Goal: Information Seeking & Learning: Learn about a topic

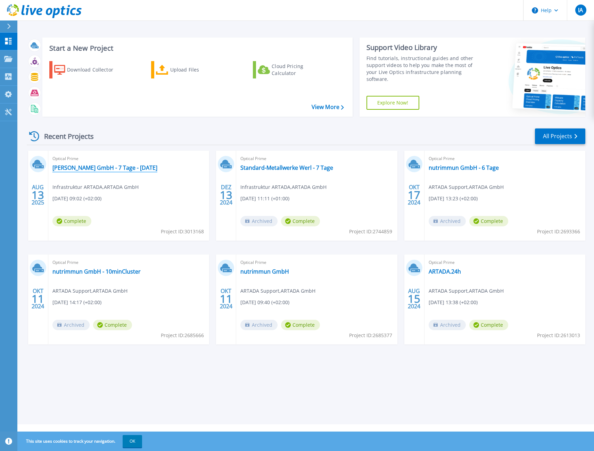
click at [94, 167] on link "[PERSON_NAME] GmbH - 7 Tage - [DATE]" at bounding box center [104, 167] width 105 height 7
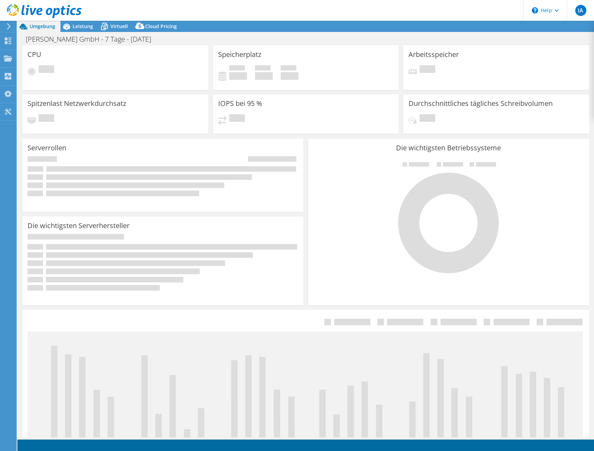
select select "USD"
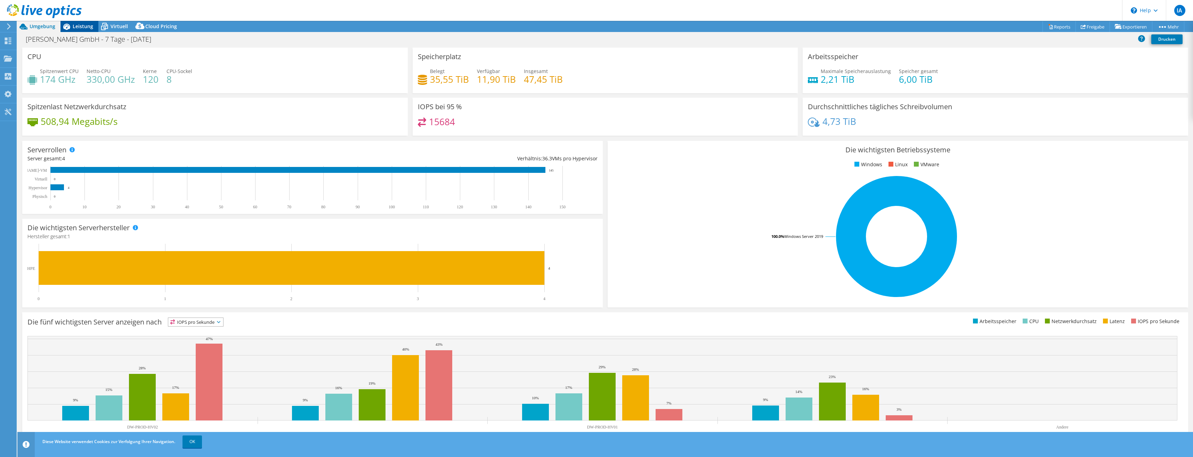
drag, startPoint x: 67, startPoint y: 25, endPoint x: 67, endPoint y: 30, distance: 4.9
click at [67, 25] on icon at bounding box center [66, 27] width 12 height 12
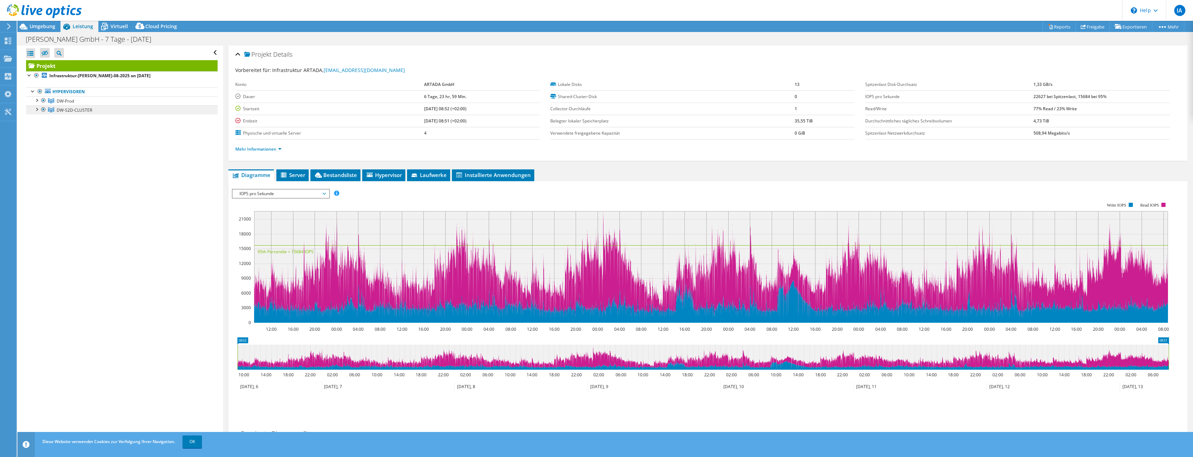
click at [94, 105] on link "DW-S2D-CLUSTER" at bounding box center [121, 100] width 191 height 9
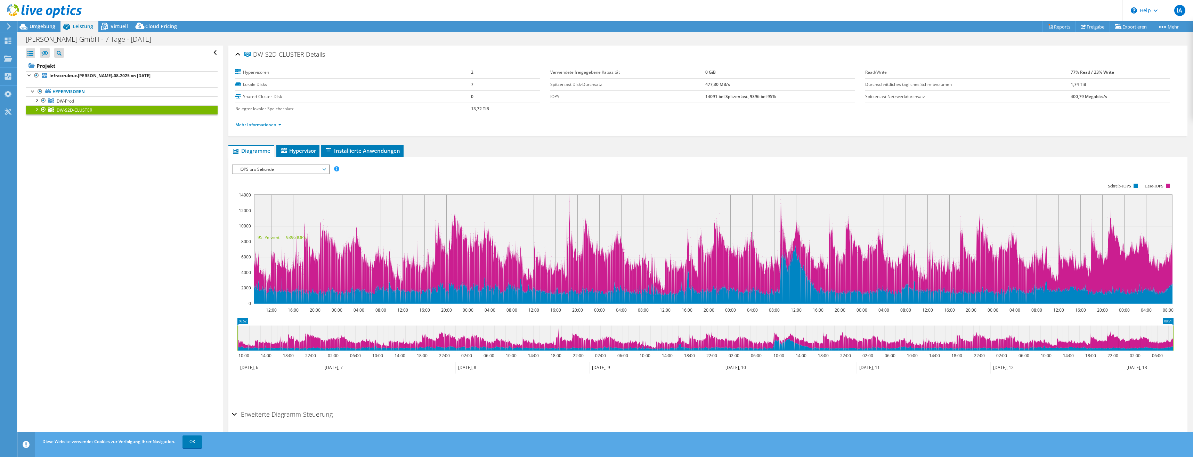
click at [262, 121] on li "Mehr Informationen" at bounding box center [260, 125] width 50 height 8
click at [261, 124] on link "Mehr Informationen" at bounding box center [258, 125] width 46 height 6
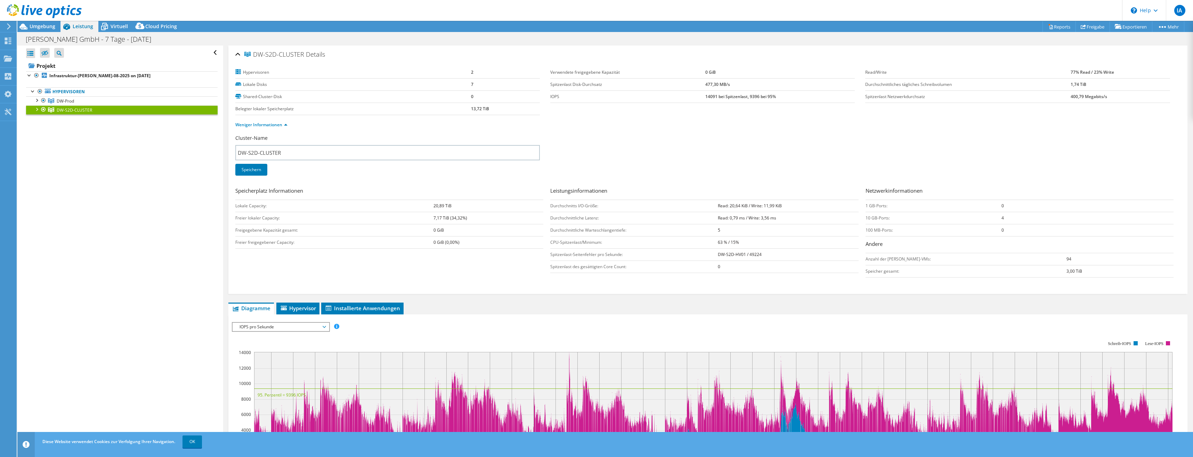
drag, startPoint x: 431, startPoint y: 206, endPoint x: 455, endPoint y: 207, distance: 24.7
click at [455, 207] on tr "Lokale Capacity: 20,89 TiB" at bounding box center [389, 205] width 308 height 12
drag, startPoint x: 430, startPoint y: 219, endPoint x: 457, endPoint y: 219, distance: 27.5
click at [457, 219] on tr "Freier lokaler Capacity: 7,17 TiB (34,32%)" at bounding box center [389, 218] width 308 height 12
drag, startPoint x: 457, startPoint y: 219, endPoint x: 459, endPoint y: 255, distance: 36.2
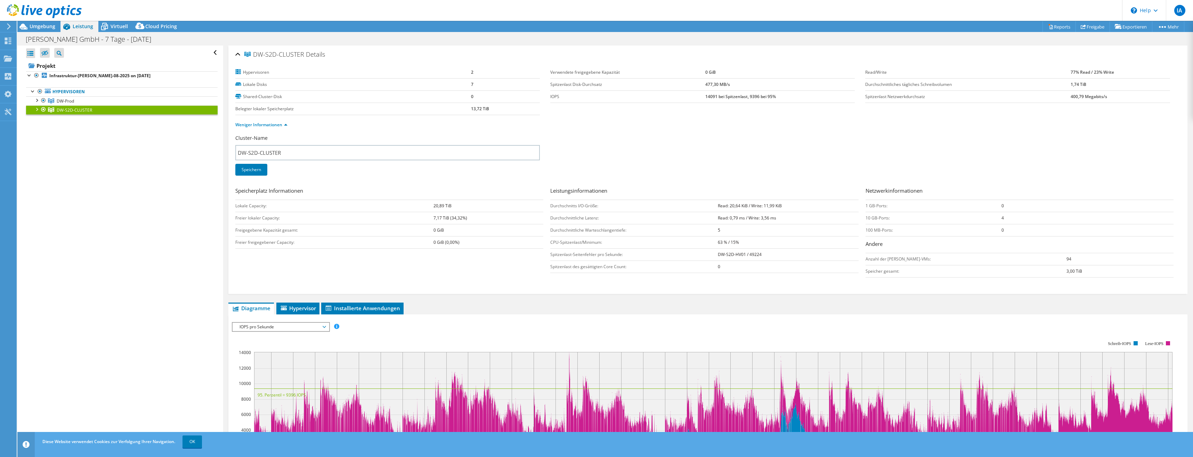
drag, startPoint x: 459, startPoint y: 255, endPoint x: 707, endPoint y: 85, distance: 301.2
click at [594, 85] on b "477,30 MB/s" at bounding box center [717, 84] width 25 height 6
drag, startPoint x: 701, startPoint y: 85, endPoint x: 735, endPoint y: 86, distance: 34.4
click at [594, 86] on tr "Spitzenlast Disk-Durchsatz 477,30 MB/s" at bounding box center [702, 84] width 304 height 12
drag, startPoint x: 735, startPoint y: 86, endPoint x: 775, endPoint y: 96, distance: 40.5
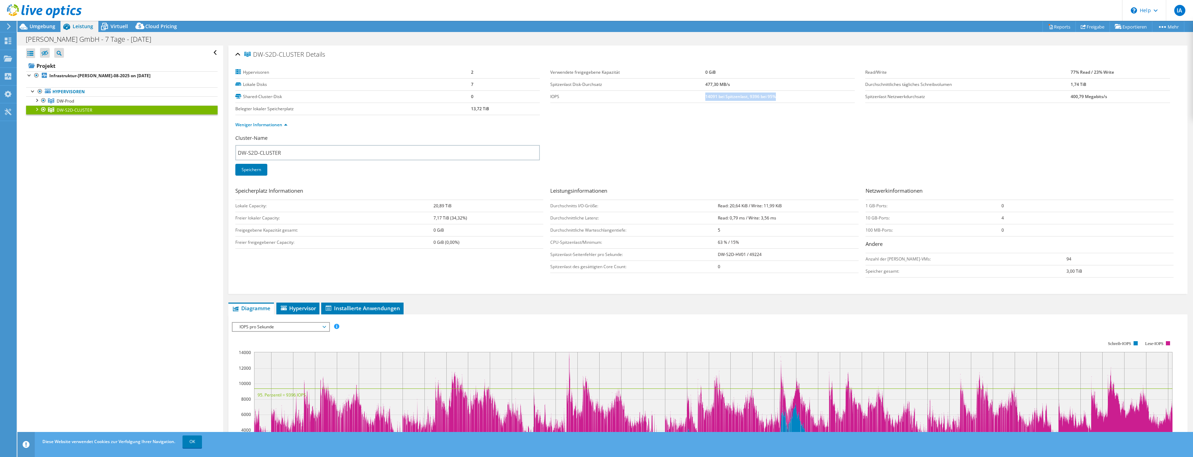
click at [594, 96] on td "14091 bei Spitzenlast, 9396 bei 95%" at bounding box center [780, 96] width 150 height 12
drag, startPoint x: 1063, startPoint y: 83, endPoint x: 1090, endPoint y: 83, distance: 27.1
click at [594, 83] on tr "Durchschnittliches tägliches Schreibvolumen 1,74 TiB" at bounding box center [1017, 84] width 304 height 12
drag, startPoint x: 1090, startPoint y: 83, endPoint x: 1071, endPoint y: 129, distance: 49.1
click at [594, 129] on div "Weniger Informationen" at bounding box center [707, 124] width 945 height 19
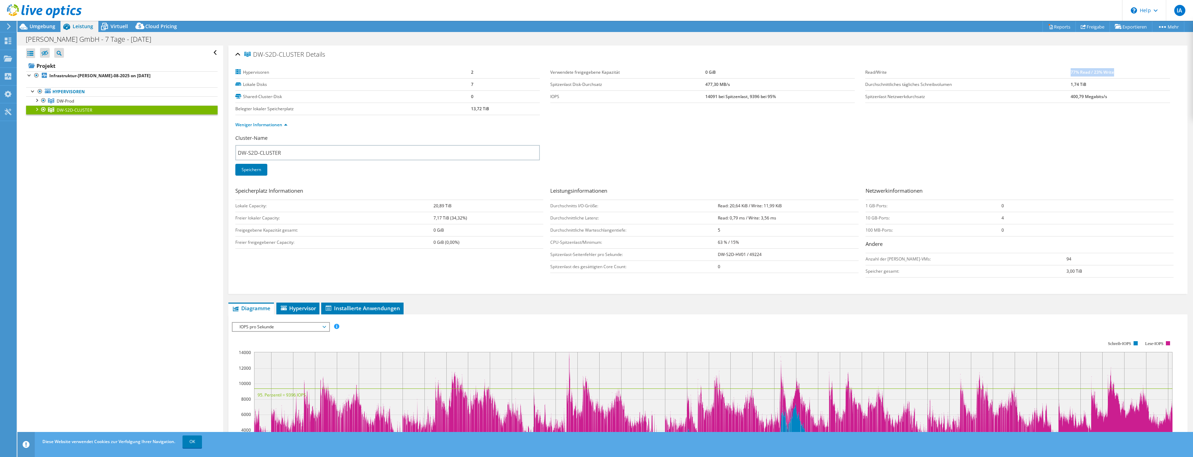
drag, startPoint x: 1066, startPoint y: 72, endPoint x: 1115, endPoint y: 74, distance: 48.7
click at [594, 74] on td "77% Read / 23% Write" at bounding box center [1119, 72] width 99 height 12
drag, startPoint x: 996, startPoint y: 218, endPoint x: 1012, endPoint y: 218, distance: 15.3
click at [594, 218] on td "4" at bounding box center [1087, 218] width 172 height 12
drag, startPoint x: 1012, startPoint y: 218, endPoint x: 1008, endPoint y: 205, distance: 13.2
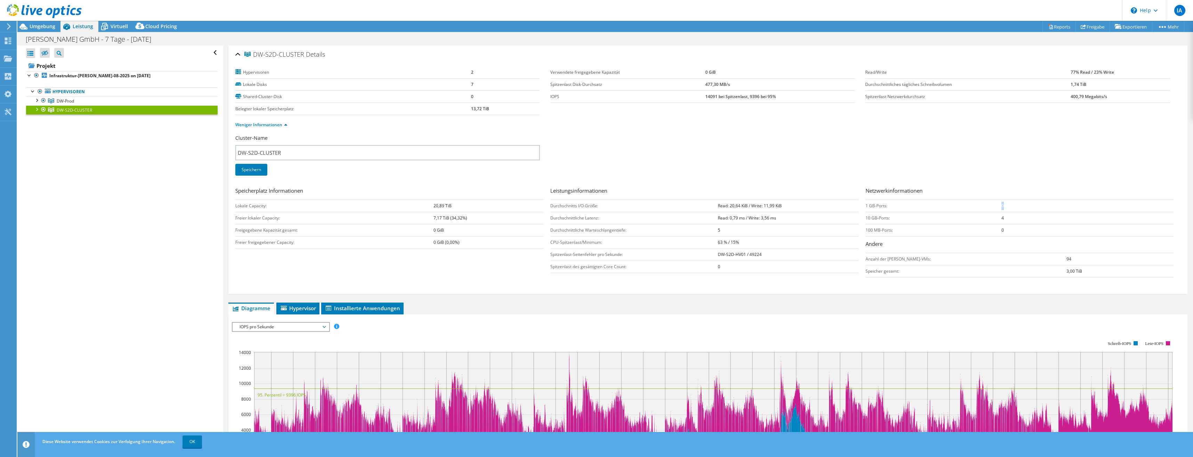
click at [594, 205] on td "0" at bounding box center [1087, 205] width 172 height 12
drag, startPoint x: 1027, startPoint y: 258, endPoint x: 1061, endPoint y: 259, distance: 33.4
click at [594, 259] on tr "Anzahl der Gast-VMs: 94" at bounding box center [1019, 259] width 308 height 12
drag, startPoint x: 714, startPoint y: 205, endPoint x: 773, endPoint y: 266, distance: 84.8
click at [594, 266] on tbody "Durchschnitts I/O-Größe: Read: 20,64 KiB / Write: 11,99 KiB Durchschnittliche L…" at bounding box center [704, 235] width 308 height 73
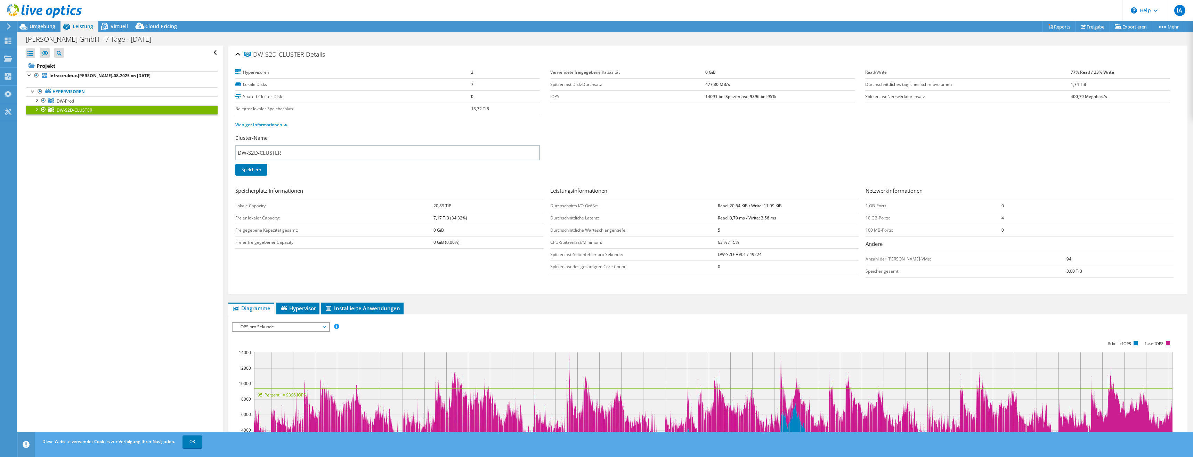
click at [594, 147] on div "Cluster-Name DW-S2D-CLUSTER Speichern" at bounding box center [707, 159] width 945 height 50
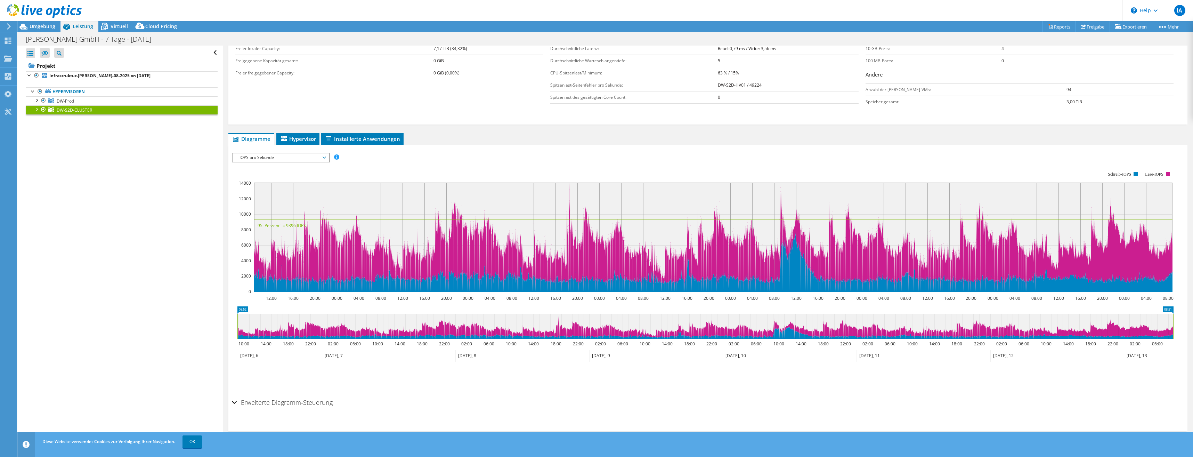
click at [276, 406] on h2 "Erweiterte Diagramm-Steuerung" at bounding box center [282, 402] width 101 height 14
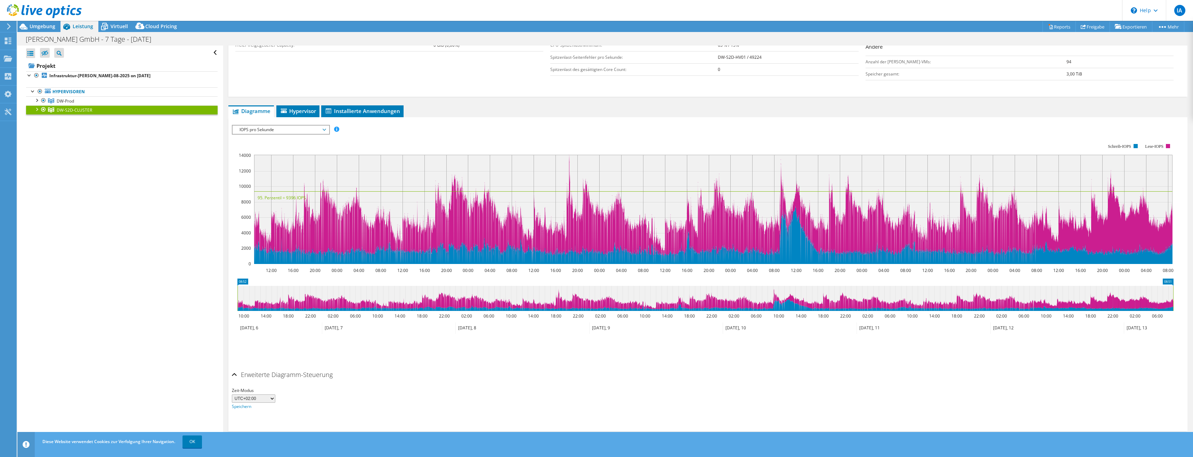
scroll to position [23, 0]
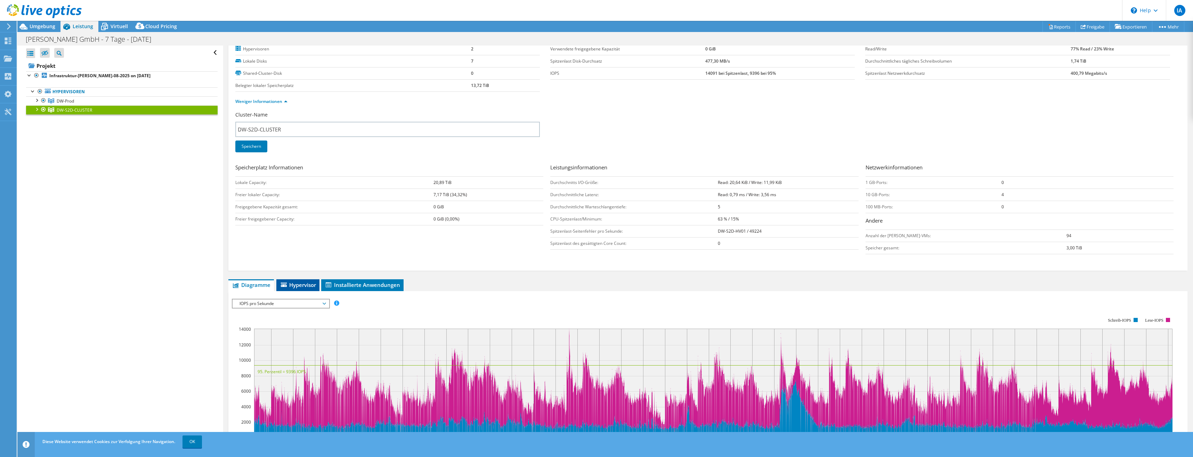
click at [296, 282] on span "Hypervisor" at bounding box center [298, 284] width 36 height 7
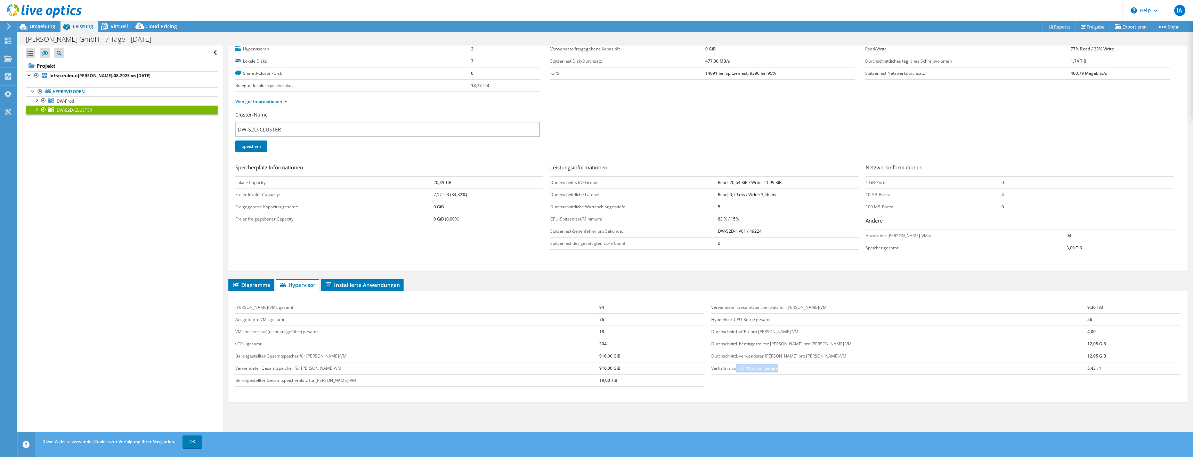
drag, startPoint x: 734, startPoint y: 368, endPoint x: 778, endPoint y: 369, distance: 43.8
click at [594, 369] on td "Verhältnis von vCPU zu Serverkern" at bounding box center [899, 368] width 376 height 12
drag, startPoint x: 778, startPoint y: 369, endPoint x: 756, endPoint y: 391, distance: 31.0
click at [594, 391] on div "Gast-VMs gesamt 94 Ausgeführte VMs gesamt 76 VMs im Leerlauf (nicht ausgeführt)…" at bounding box center [708, 343] width 952 height 99
drag, startPoint x: 800, startPoint y: 416, endPoint x: 766, endPoint y: 421, distance: 34.4
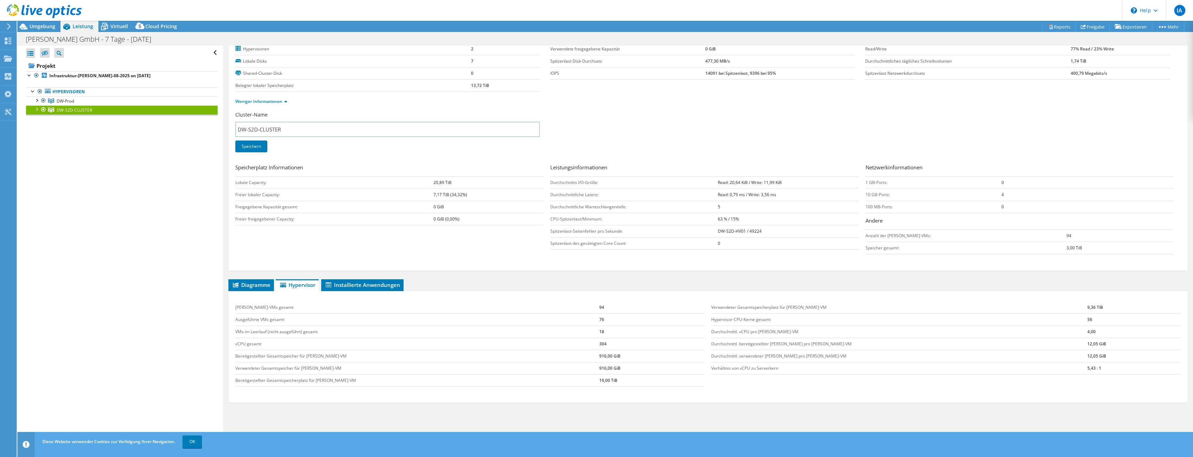
click at [594, 421] on div "Diagramme Server Bestandsliste Hypervisor Laufwerke Cluster-Laufwerke 0" at bounding box center [707, 366] width 959 height 174
drag, startPoint x: 725, startPoint y: 319, endPoint x: 1063, endPoint y: 316, distance: 337.8
click at [594, 316] on tr "Hypervisor-CPU-Kerne gesamt 56" at bounding box center [945, 319] width 469 height 12
click at [38, 111] on div at bounding box center [36, 108] width 7 height 7
click at [64, 120] on link "DW-S2D-HV01" at bounding box center [121, 118] width 191 height 9
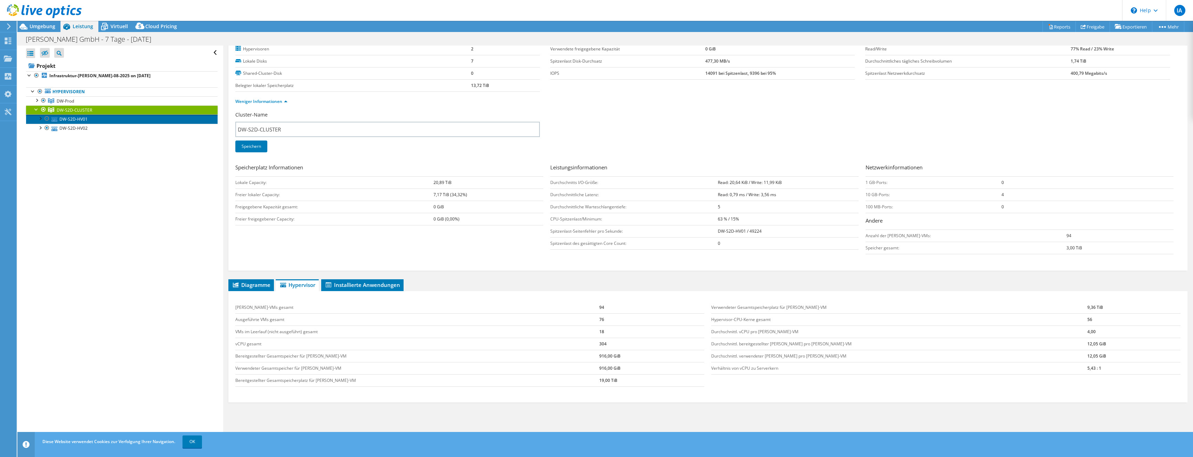
scroll to position [0, 0]
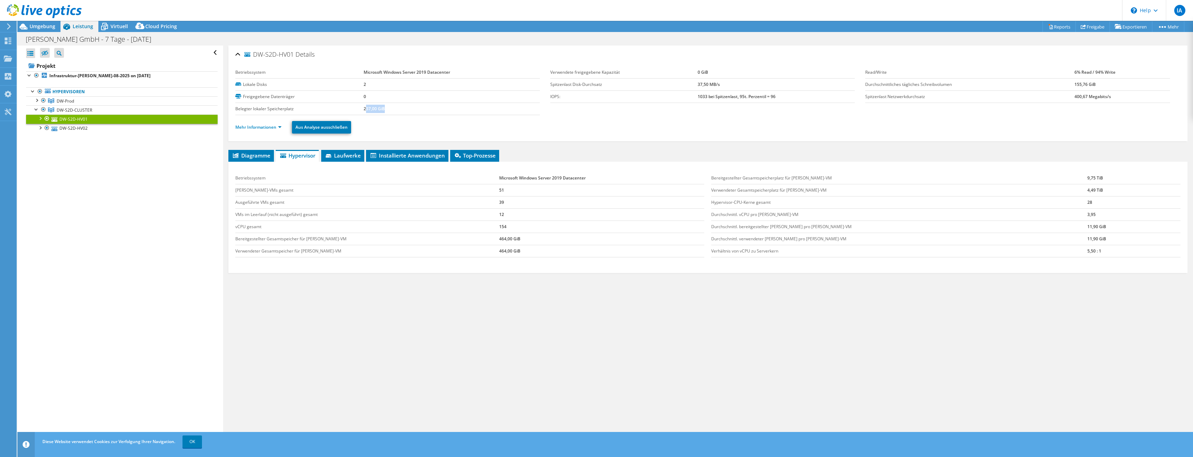
drag, startPoint x: 364, startPoint y: 109, endPoint x: 398, endPoint y: 114, distance: 34.1
click at [398, 114] on td "237,00 GiB" at bounding box center [452, 109] width 176 height 12
drag, startPoint x: 1084, startPoint y: 202, endPoint x: 1049, endPoint y: 204, distance: 34.8
click at [594, 204] on tr "Hypervisor-CPU-Kerne gesamt 28" at bounding box center [945, 202] width 469 height 12
drag, startPoint x: 467, startPoint y: 189, endPoint x: 480, endPoint y: 189, distance: 13.2
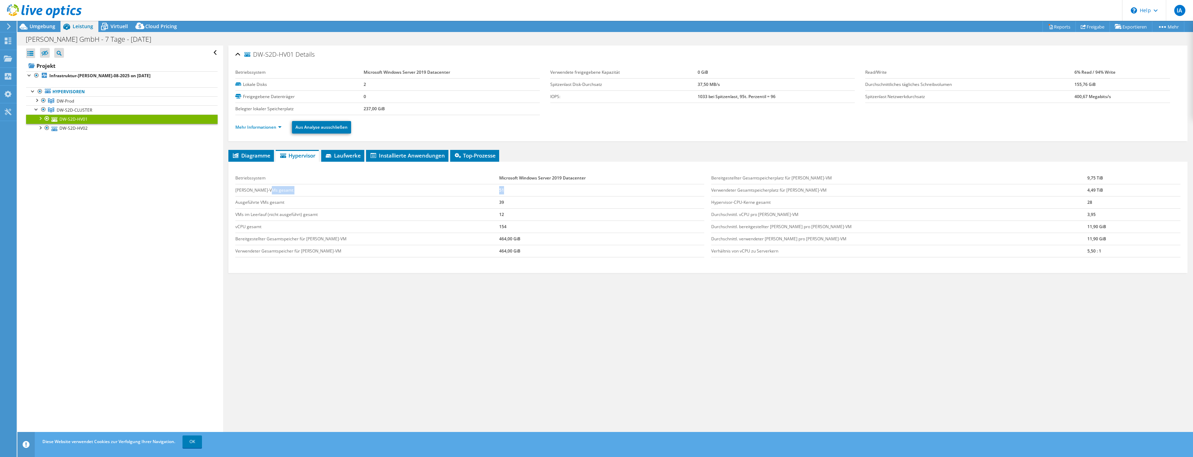
click at [480, 189] on tr "Gast-VMs gesamt 51" at bounding box center [469, 190] width 469 height 12
click at [61, 130] on link "DW-S2D-HV02" at bounding box center [121, 128] width 191 height 9
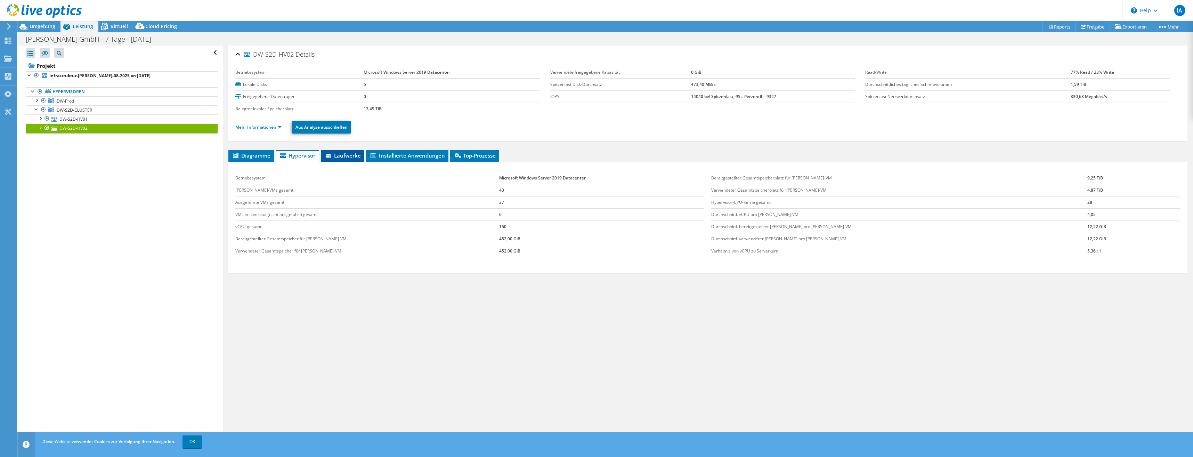
click at [343, 152] on span "Laufwerke" at bounding box center [343, 155] width 36 height 7
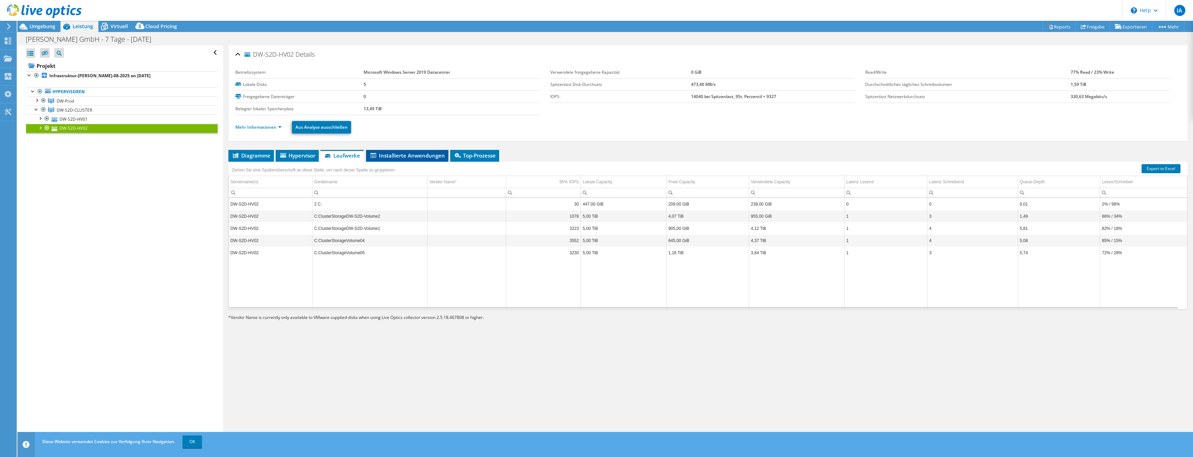
click at [411, 156] on span "Installierte Anwendungen" at bounding box center [406, 155] width 75 height 7
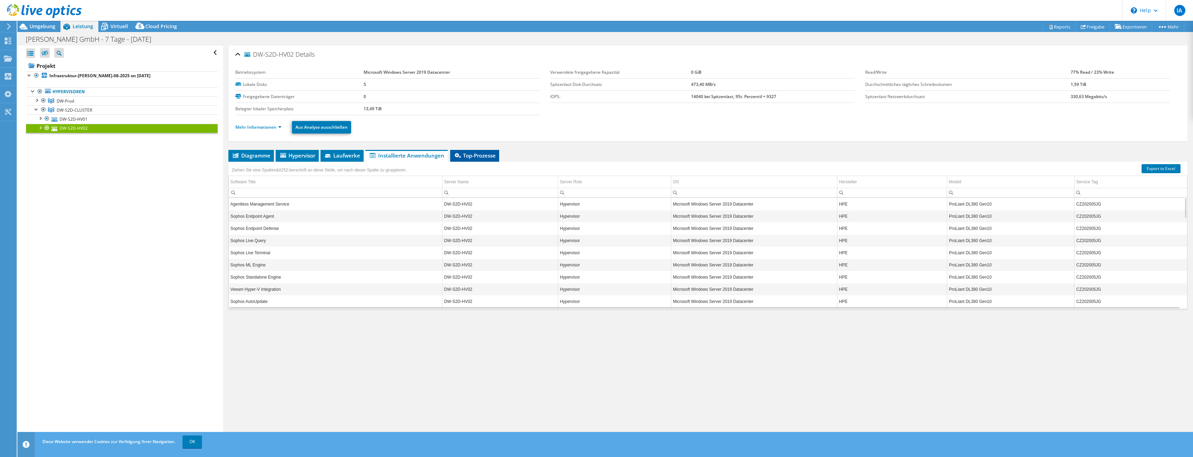
click at [480, 154] on span "Top-Prozesse" at bounding box center [475, 155] width 42 height 7
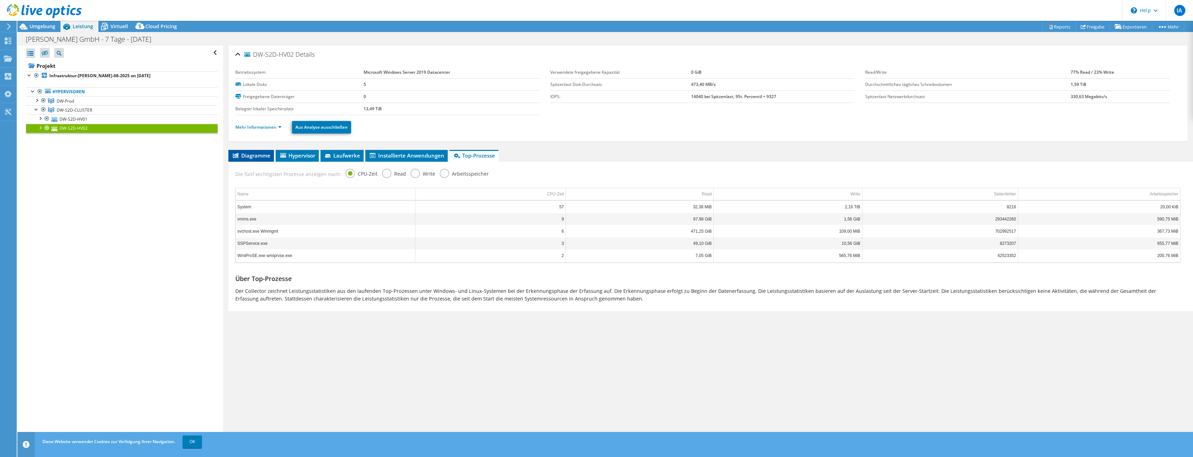
click at [261, 156] on span "Diagramme" at bounding box center [251, 155] width 39 height 7
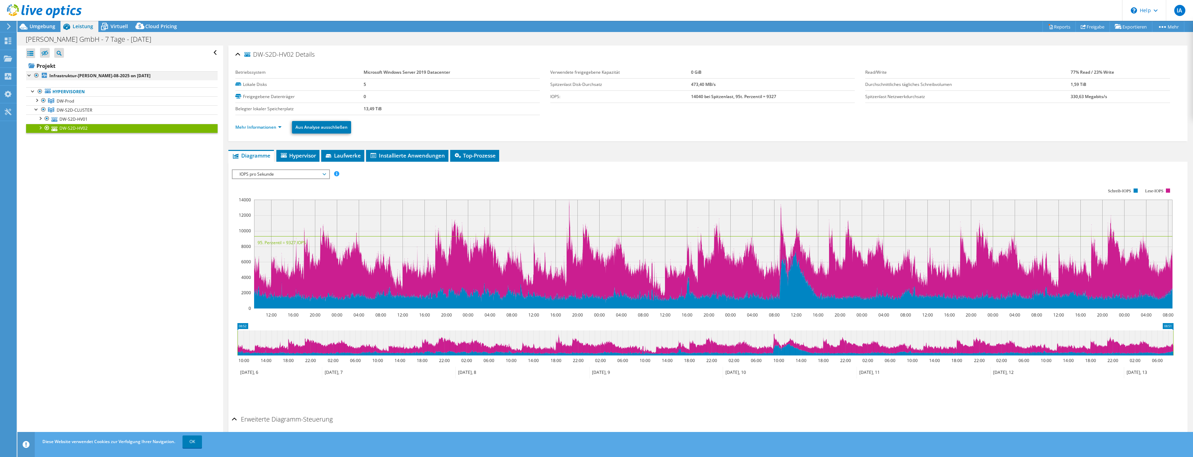
click at [30, 72] on div at bounding box center [29, 74] width 7 height 7
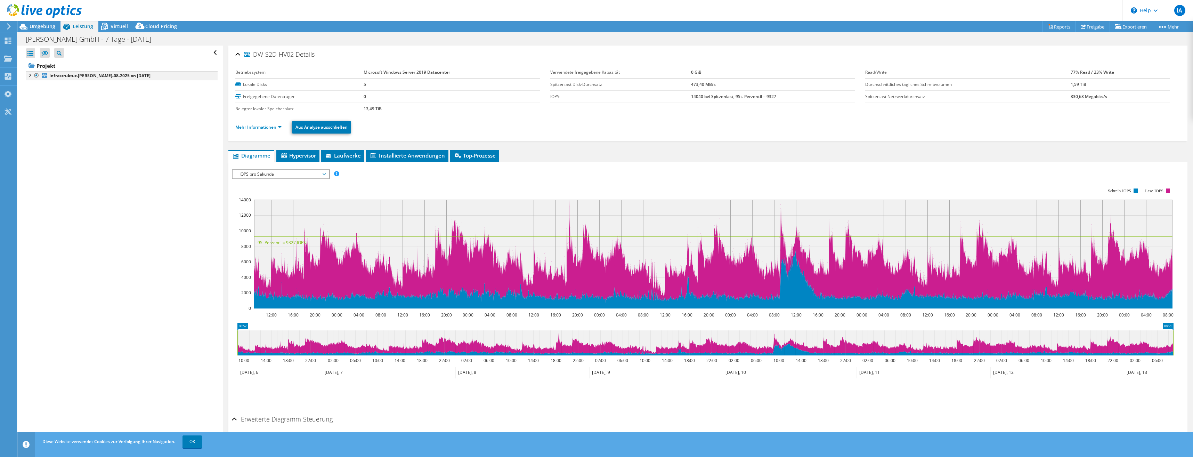
click at [28, 73] on div at bounding box center [29, 74] width 7 height 7
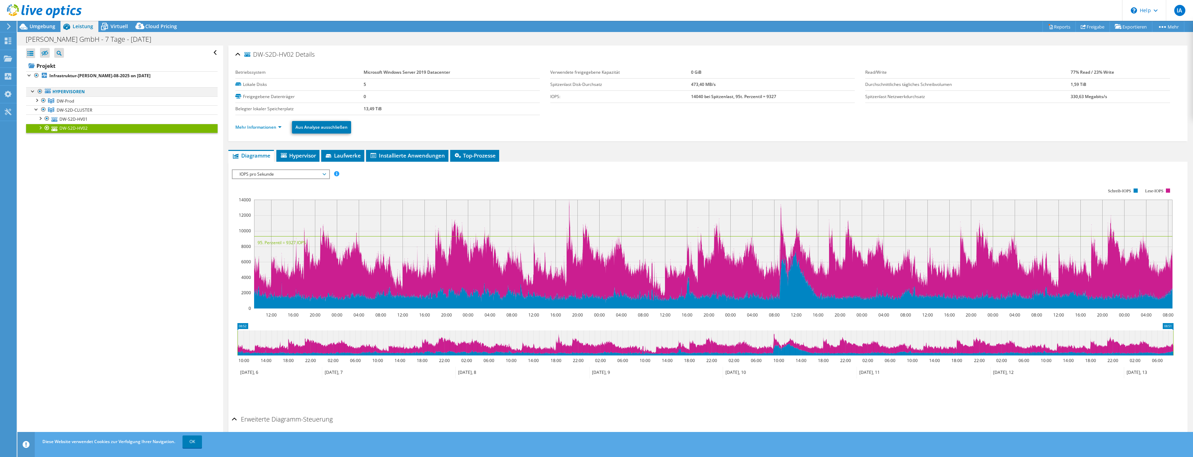
click at [30, 90] on div at bounding box center [33, 90] width 7 height 7
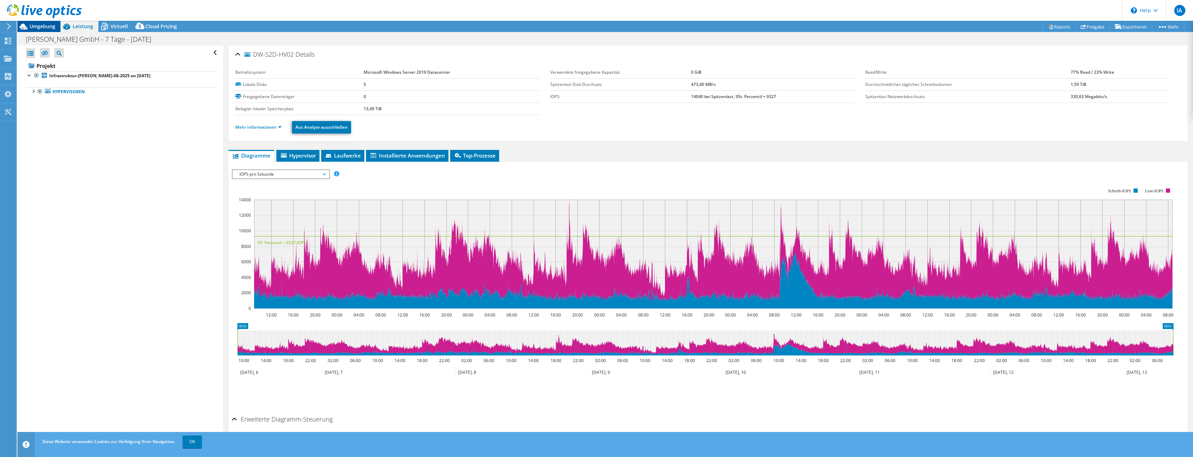
click at [32, 28] on span "Umgebung" at bounding box center [43, 26] width 26 height 7
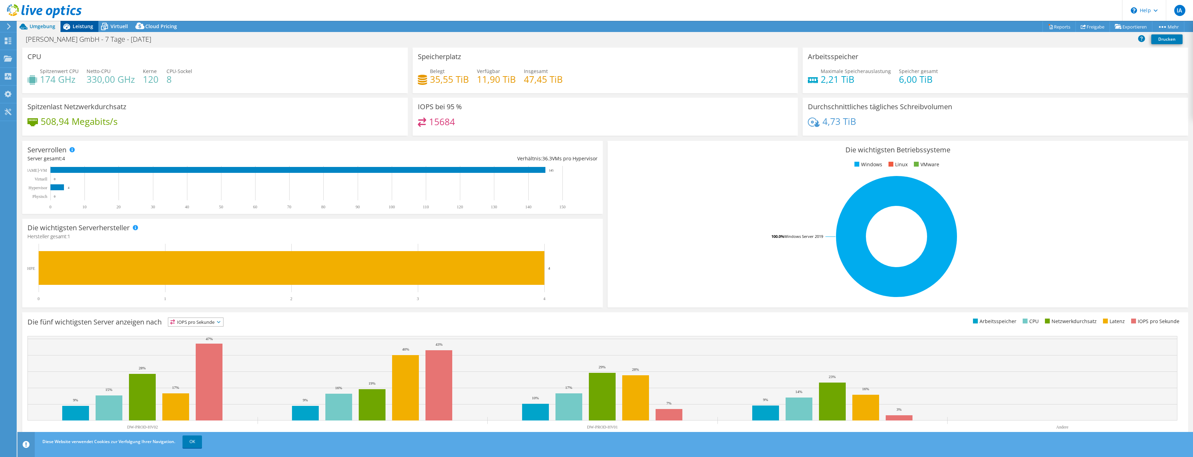
click at [72, 26] on icon at bounding box center [66, 27] width 12 height 12
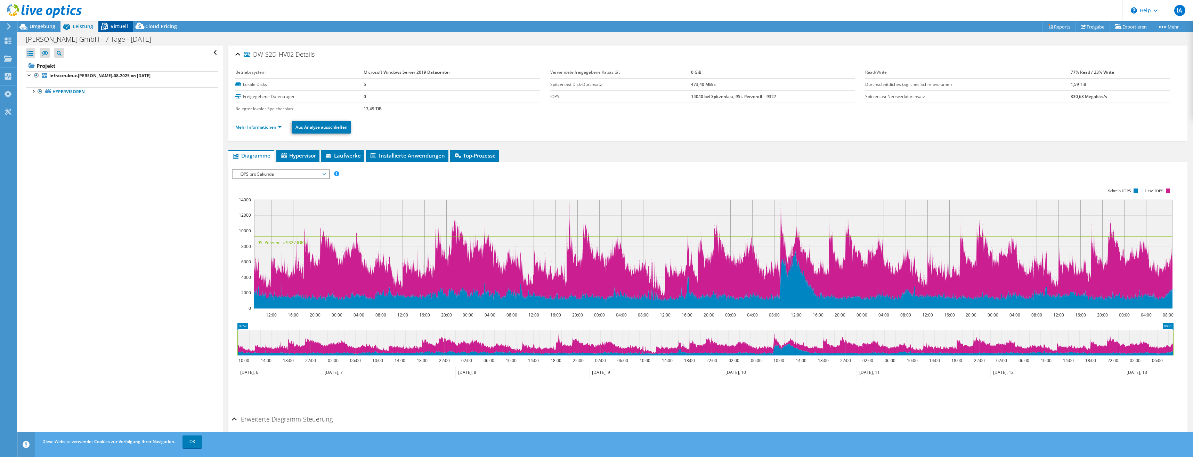
click at [116, 26] on span "Virtuell" at bounding box center [119, 26] width 17 height 7
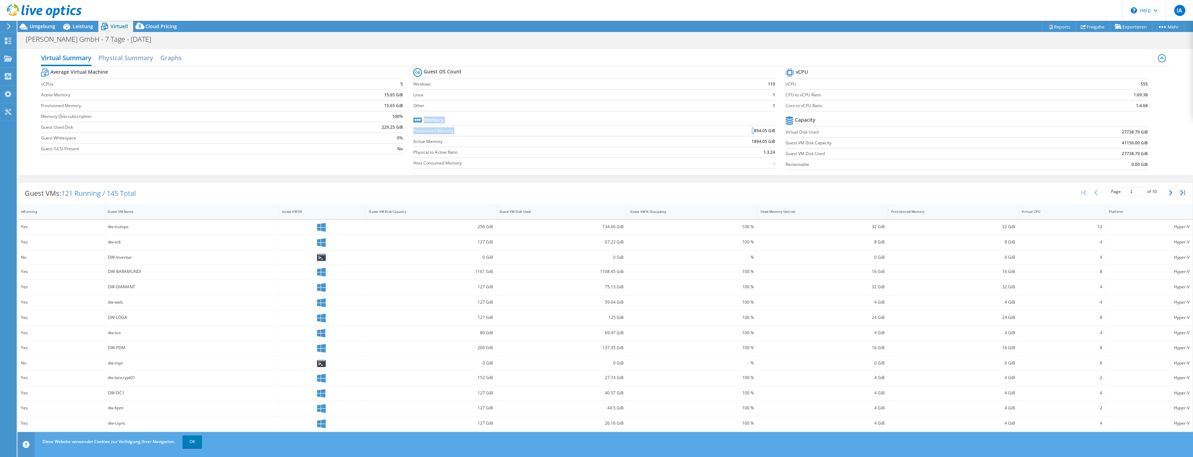
drag, startPoint x: 750, startPoint y: 129, endPoint x: 773, endPoint y: 132, distance: 22.4
click at [594, 132] on section "Guest OS Count Windows 119 Linux 1 Other 1 Memory Provisioned Memory 1894.05 Gi…" at bounding box center [599, 119] width 372 height 106
click at [49, 28] on span "Umgebung" at bounding box center [43, 26] width 26 height 7
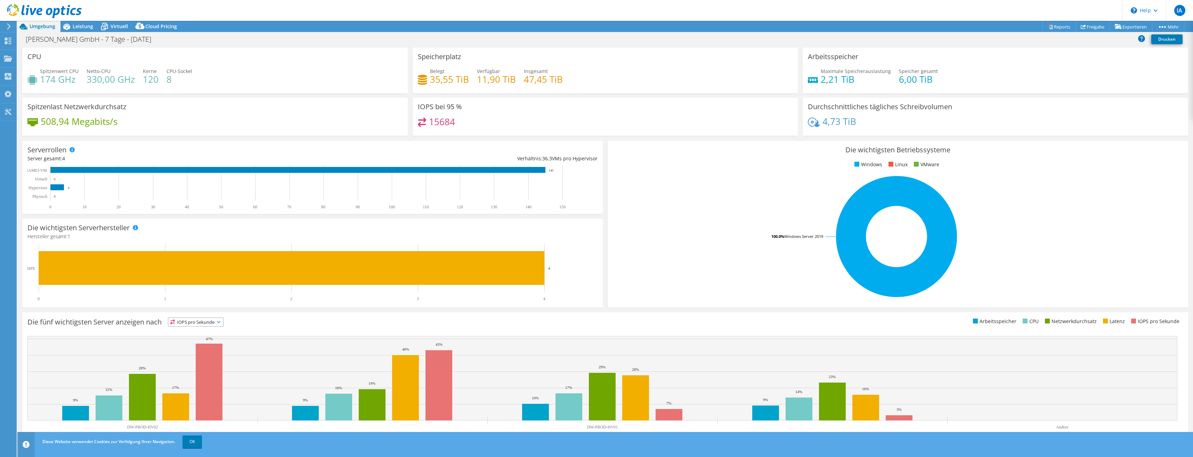
click at [9, 27] on icon at bounding box center [8, 26] width 5 height 6
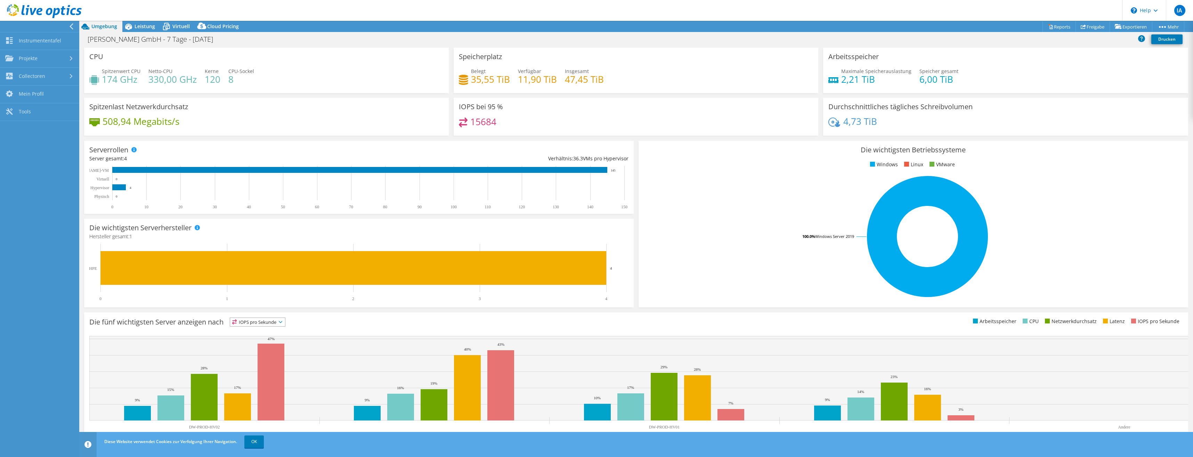
click at [68, 25] on div at bounding box center [37, 26] width 79 height 11
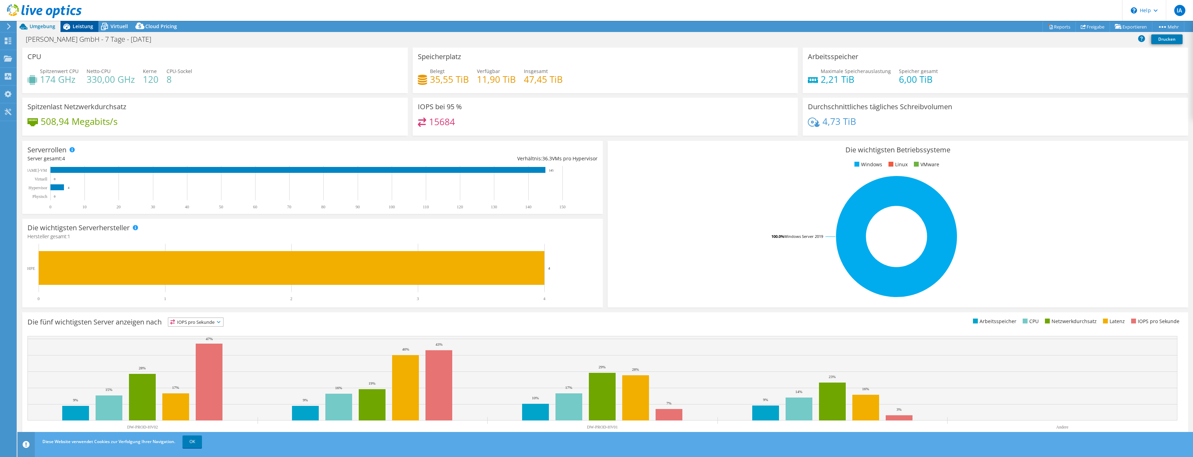
click at [77, 25] on span "Leistung" at bounding box center [83, 26] width 21 height 7
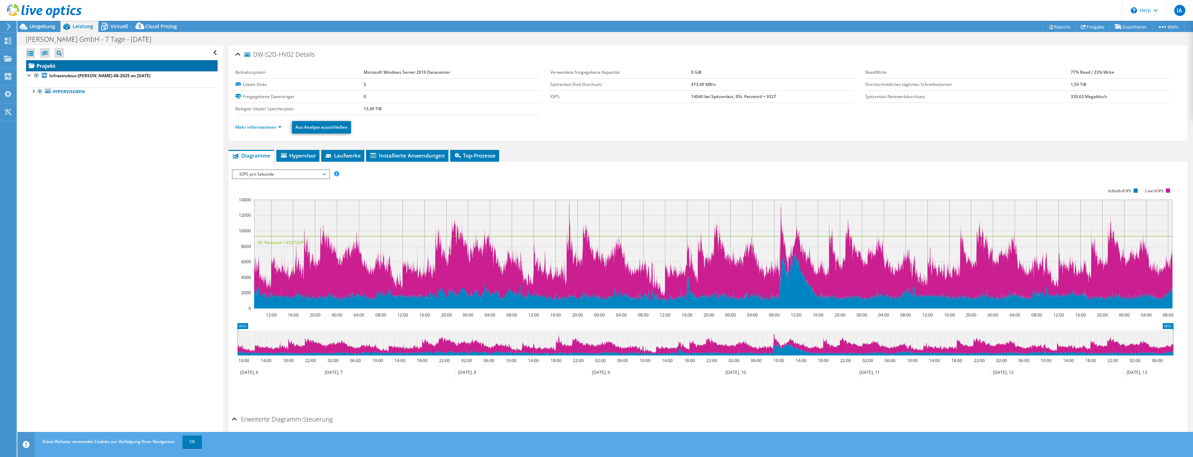
click at [56, 64] on link "Projekt" at bounding box center [121, 65] width 191 height 11
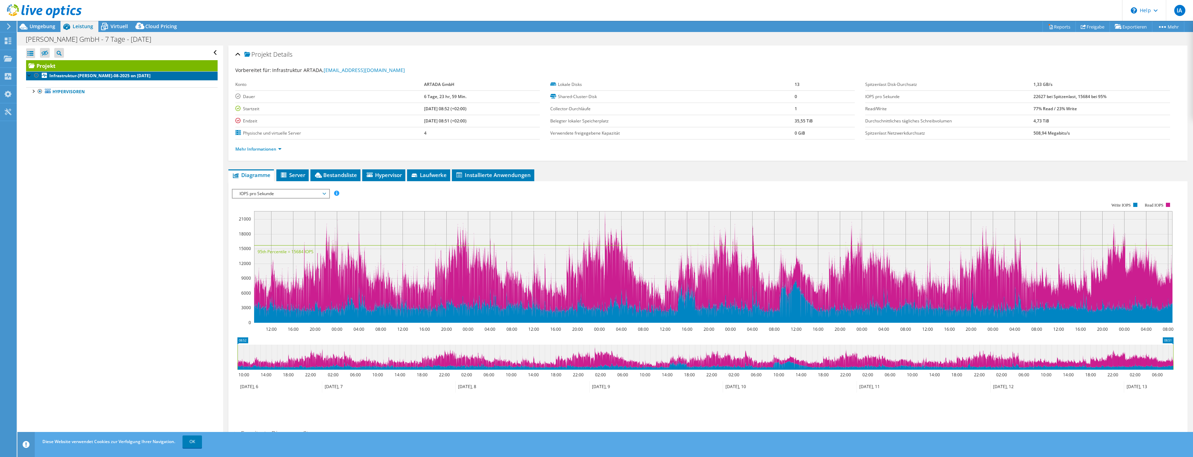
click at [79, 74] on b "Infrastruktur-Dallmer-08-2025 on [DATE]" at bounding box center [99, 76] width 101 height 6
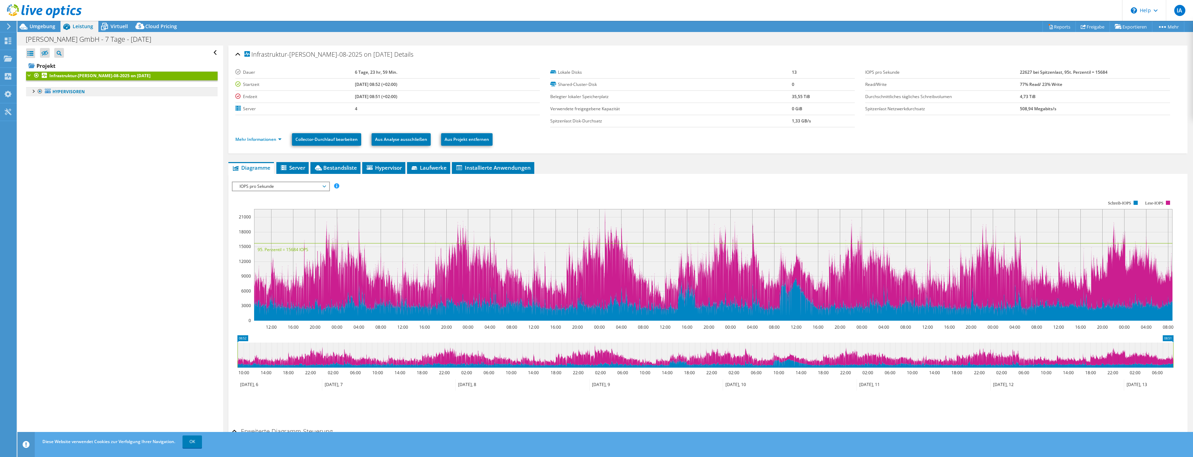
click at [71, 91] on link "Hypervisoren" at bounding box center [121, 91] width 191 height 9
click at [34, 91] on div at bounding box center [33, 90] width 7 height 7
click at [35, 100] on div at bounding box center [36, 99] width 7 height 7
click at [66, 111] on link "DW-PROD-HV01" at bounding box center [121, 109] width 191 height 9
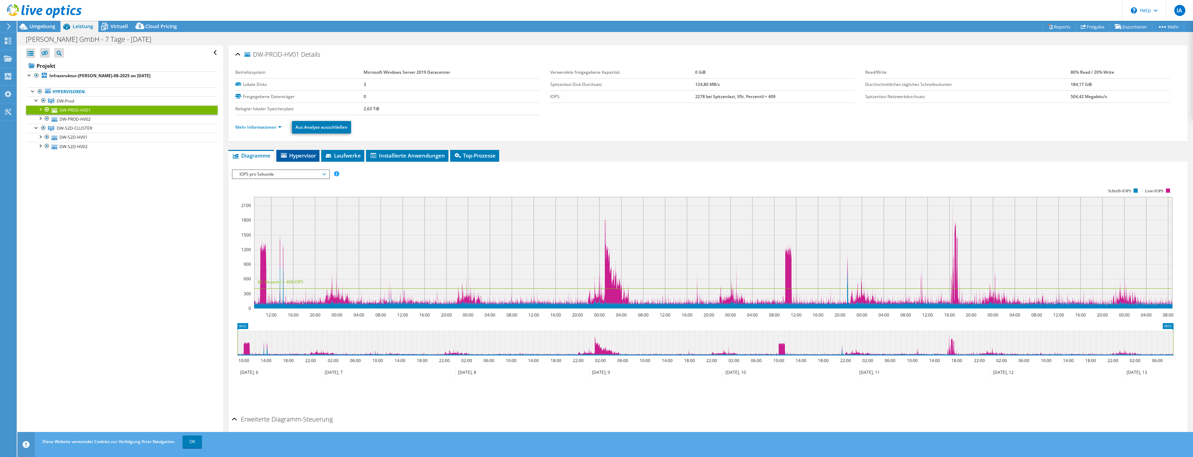
click at [300, 159] on li "Hypervisor" at bounding box center [297, 156] width 43 height 12
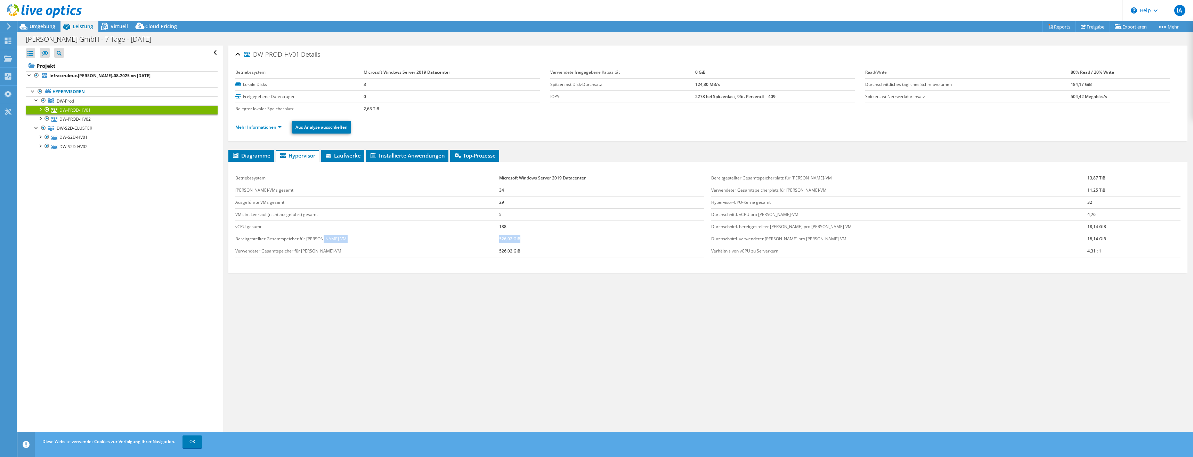
drag, startPoint x: 458, startPoint y: 238, endPoint x: 490, endPoint y: 238, distance: 32.0
click at [490, 238] on tr "Bereitgestellter Gesamtspeicher für Gast-VM 526,02 GiB" at bounding box center [469, 239] width 469 height 12
drag, startPoint x: 490, startPoint y: 238, endPoint x: 490, endPoint y: 267, distance: 29.2
click at [490, 267] on div "Betriebssystem Microsoft Windows Server 2019 Datacenter Gast-VMs gesamt 34 Ausg…" at bounding box center [707, 217] width 959 height 111
drag, startPoint x: 1054, startPoint y: 199, endPoint x: 1078, endPoint y: 198, distance: 24.4
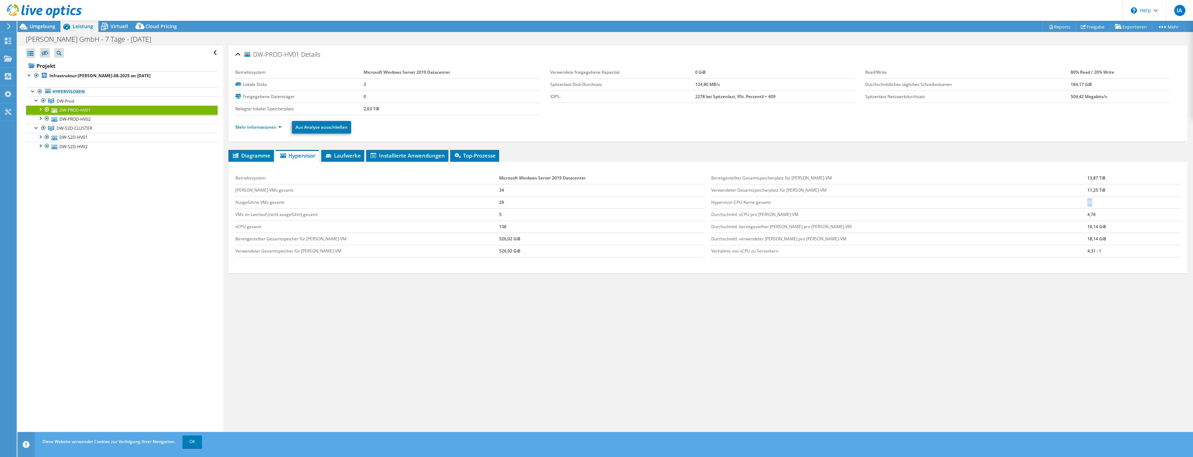
click at [594, 198] on tr "Hypervisor-CPU-Kerne gesamt 32" at bounding box center [945, 202] width 469 height 12
click at [594, 263] on div "Bereitgestellter Gesamtspeicherplatz für Gast-VM 13,87 TiB Verwendeter Gesamtsp…" at bounding box center [946, 214] width 476 height 99
click at [112, 119] on link "DW-PROD-HV02" at bounding box center [121, 118] width 191 height 9
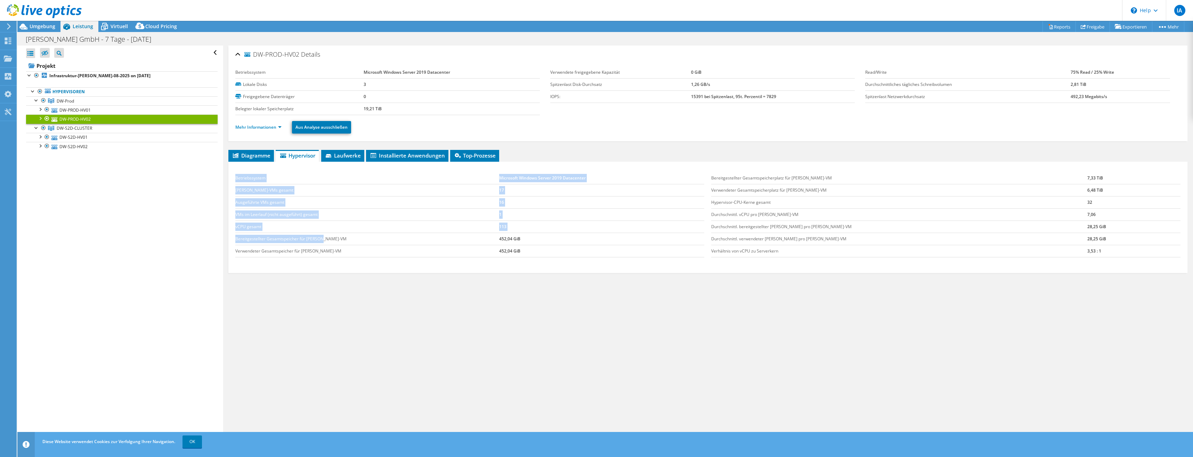
drag, startPoint x: 463, startPoint y: 236, endPoint x: 527, endPoint y: 265, distance: 70.2
click at [527, 264] on div "Betriebssystem Microsoft Windows Server 2019 Datacenter Gast-VMs gesamt 17 Ausg…" at bounding box center [707, 217] width 959 height 111
click at [93, 108] on link "DW-PROD-HV01" at bounding box center [121, 109] width 191 height 9
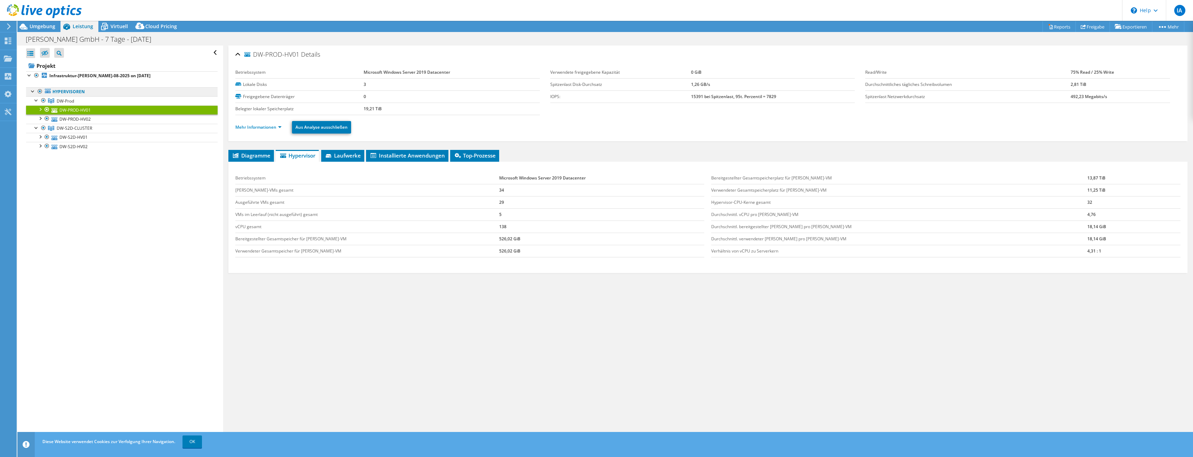
click at [89, 102] on link "DW-Prod" at bounding box center [121, 100] width 191 height 9
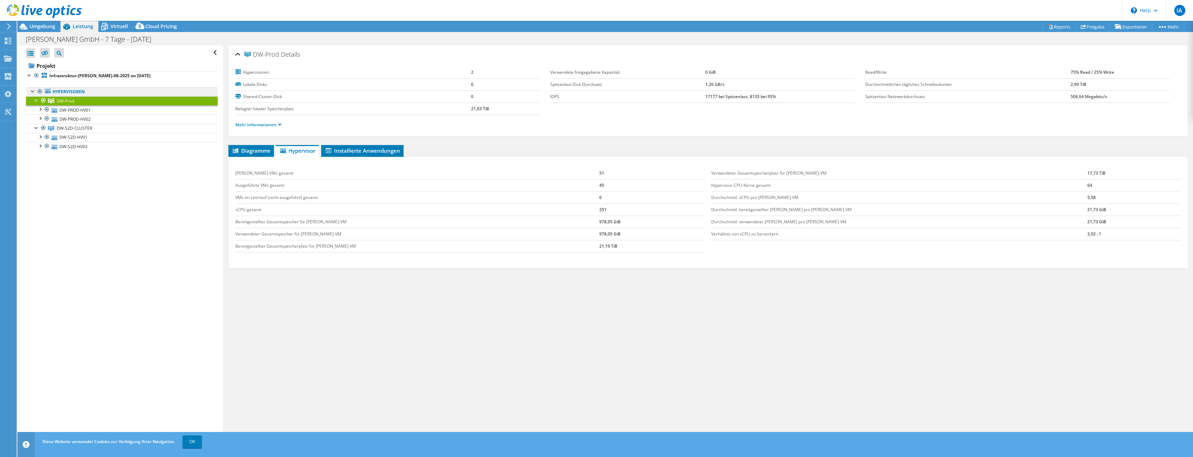
click at [83, 88] on link "Hypervisoren" at bounding box center [121, 91] width 191 height 9
click at [82, 92] on link "Hypervisoren" at bounding box center [121, 91] width 191 height 9
click at [60, 80] on ul "Hypervisoren DW-Prod DW-PROD-HV01" at bounding box center [121, 119] width 191 height 78
click at [26, 74] on div at bounding box center [29, 74] width 7 height 7
drag, startPoint x: 26, startPoint y: 75, endPoint x: 29, endPoint y: 72, distance: 4.2
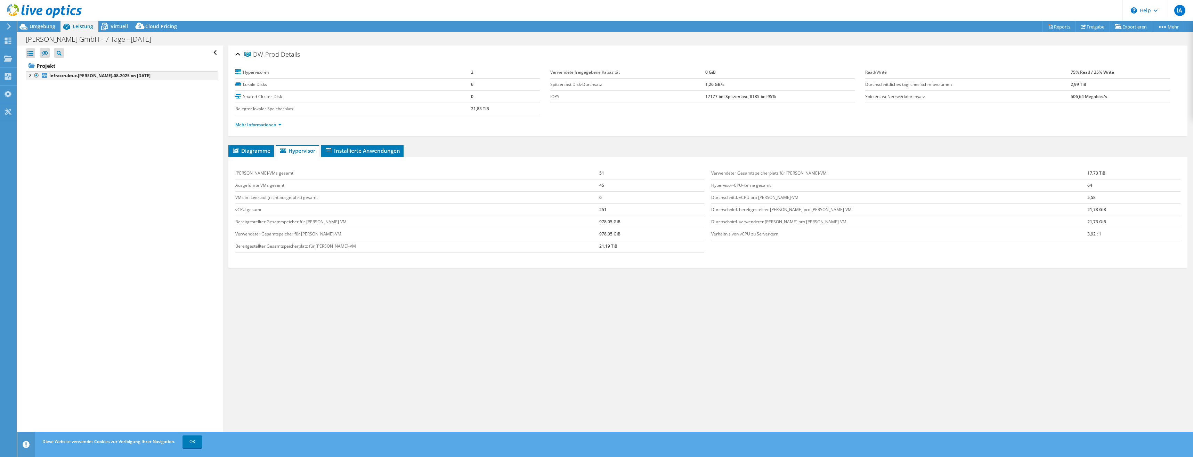
click at [29, 72] on div at bounding box center [29, 74] width 7 height 7
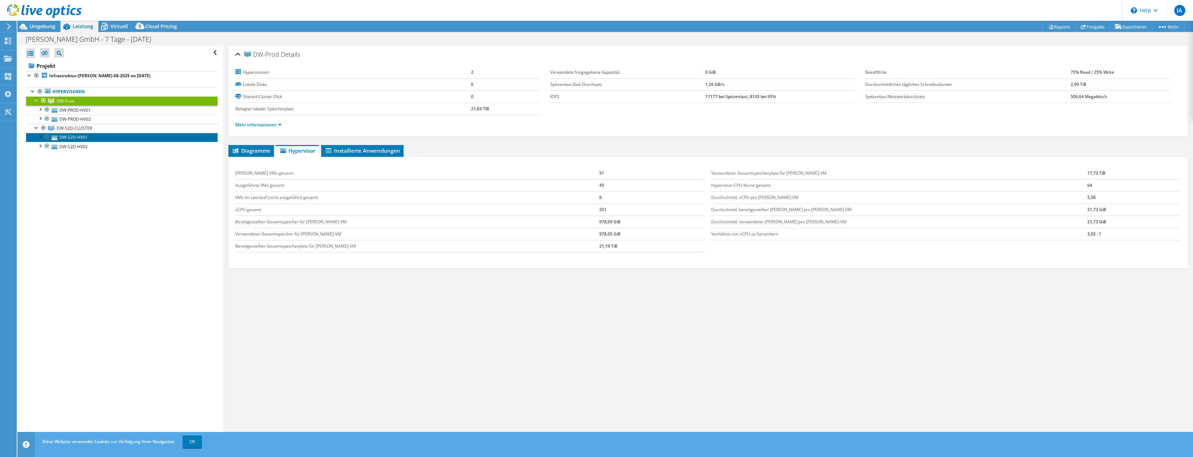
click at [89, 138] on link "DW-S2D-HV01" at bounding box center [121, 137] width 191 height 9
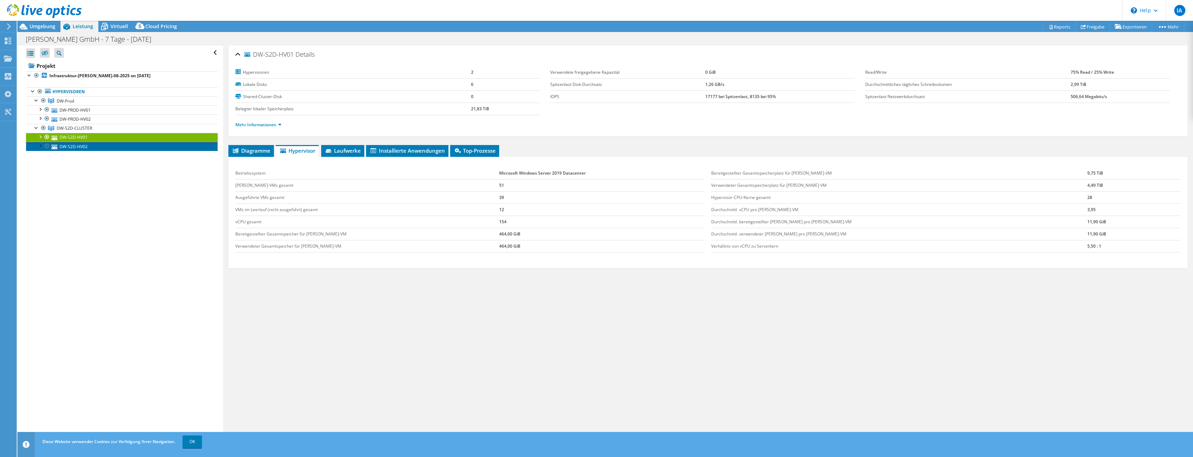
click at [97, 146] on link "DW-S2D-HV02" at bounding box center [121, 146] width 191 height 9
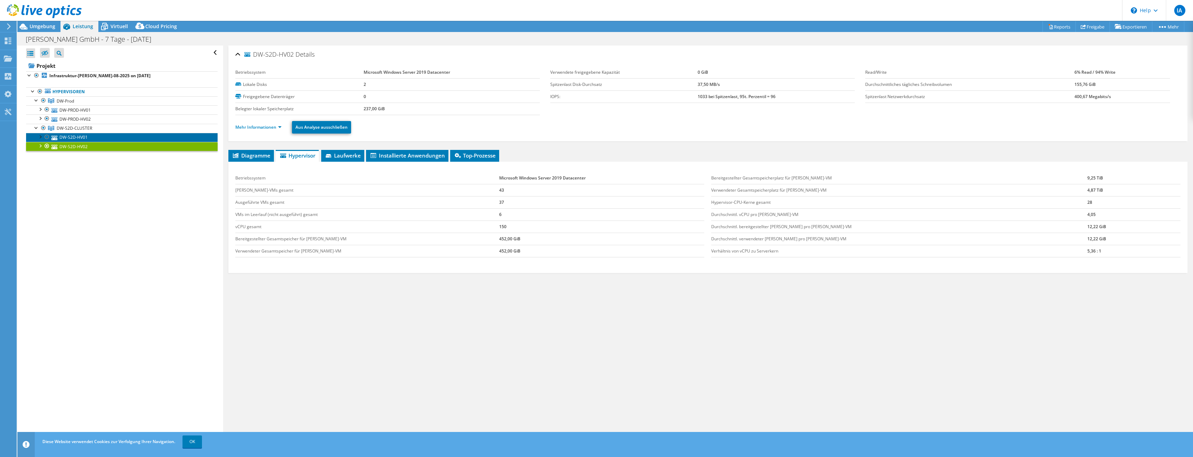
click at [90, 138] on link "DW-S2D-HV01" at bounding box center [121, 137] width 191 height 9
click at [72, 147] on link "DW-S2D-HV02" at bounding box center [121, 146] width 191 height 9
click at [93, 136] on link "DW-S2D-HV01" at bounding box center [121, 137] width 191 height 9
select select "USD"
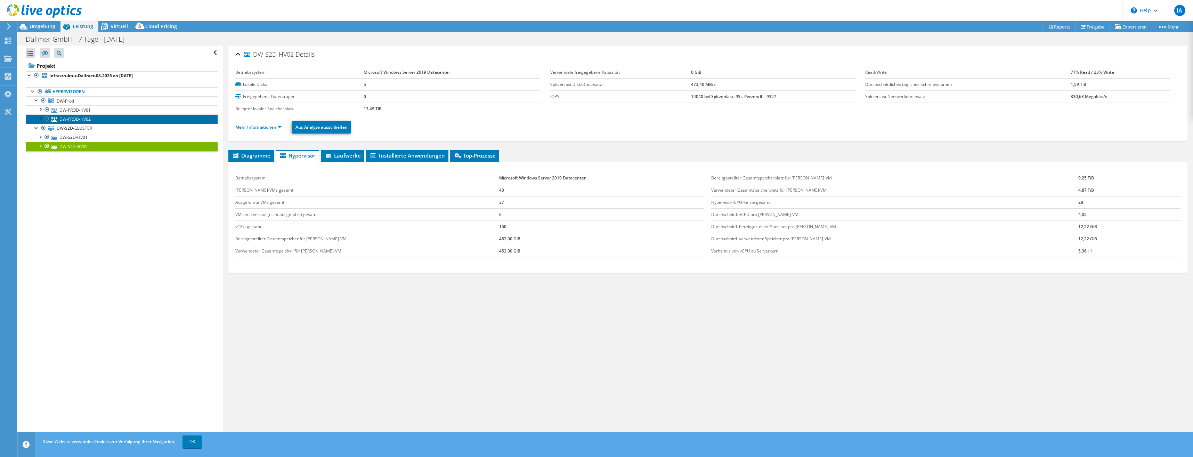
drag, startPoint x: 0, startPoint y: 0, endPoint x: 122, endPoint y: 117, distance: 168.9
click at [122, 117] on link "DW-PROD-HV02" at bounding box center [121, 118] width 191 height 9
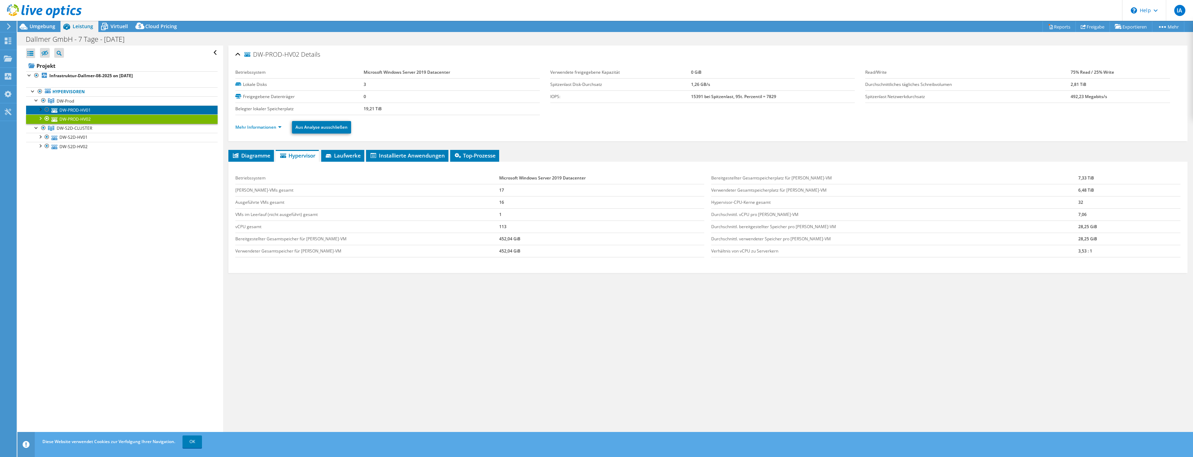
click at [122, 109] on link "DW-PROD-HV01" at bounding box center [121, 109] width 191 height 9
click at [119, 101] on link "DW-Prod" at bounding box center [121, 100] width 191 height 9
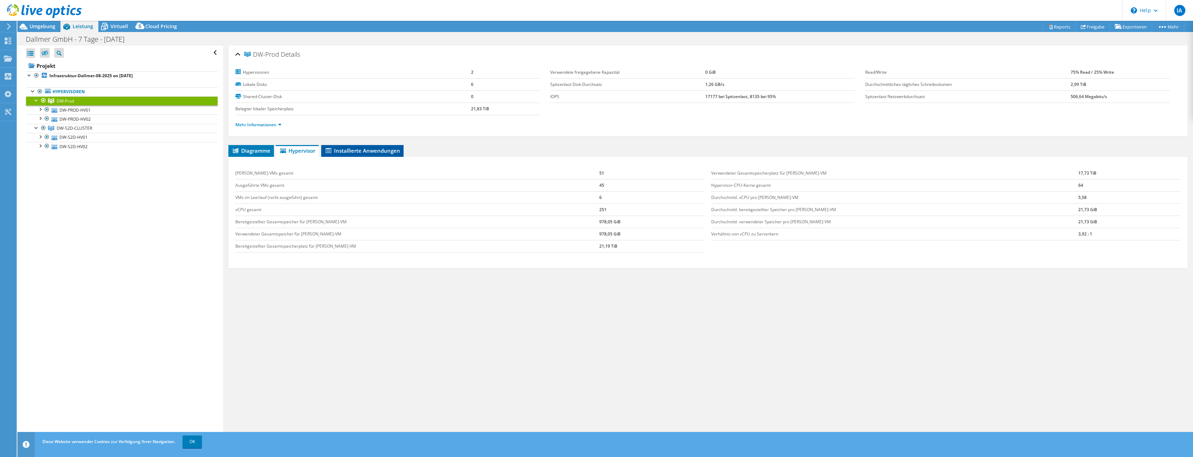
click at [346, 150] on span "Installierte Anwendungen" at bounding box center [362, 150] width 75 height 7
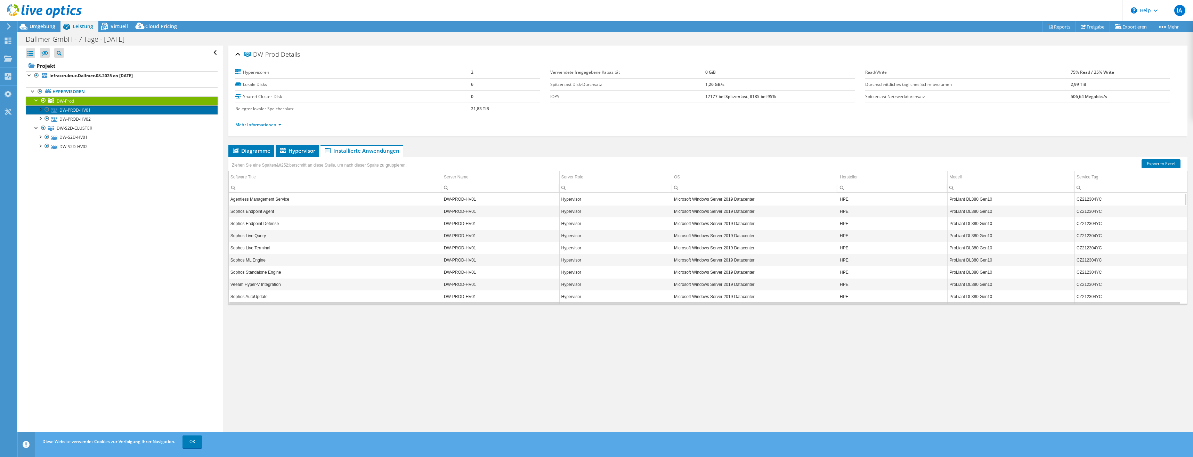
click at [108, 108] on link "DW-PROD-HV01" at bounding box center [121, 109] width 191 height 9
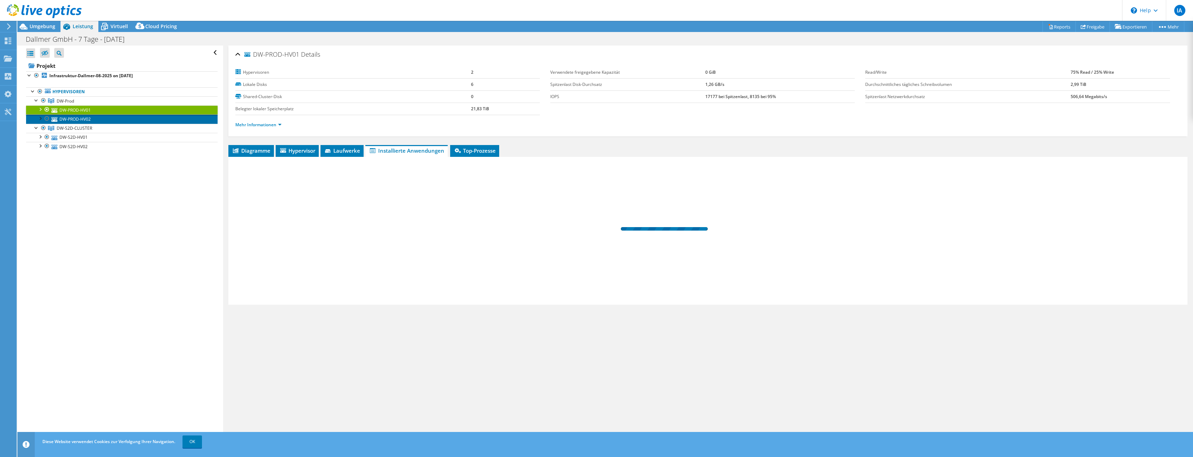
click at [106, 115] on link "DW-PROD-HV02" at bounding box center [121, 118] width 191 height 9
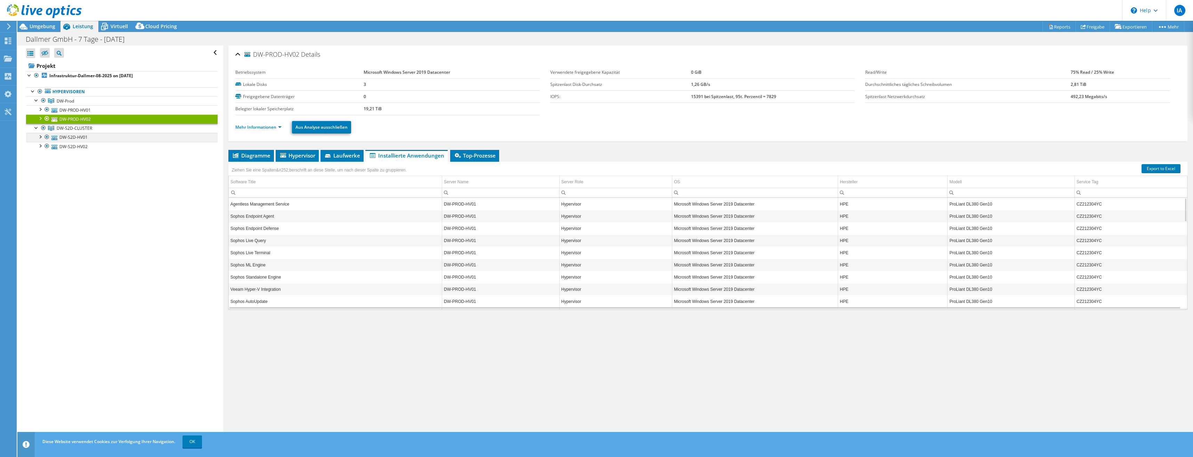
click at [105, 105] on link "DW-S2D-CLUSTER" at bounding box center [121, 100] width 191 height 9
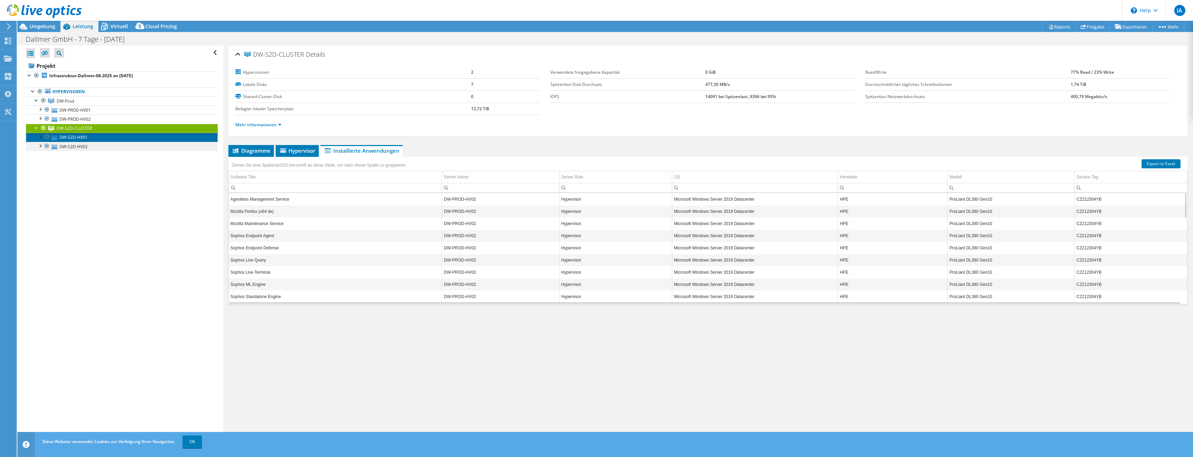
click at [98, 138] on link "DW-S2D-HV01" at bounding box center [121, 137] width 191 height 9
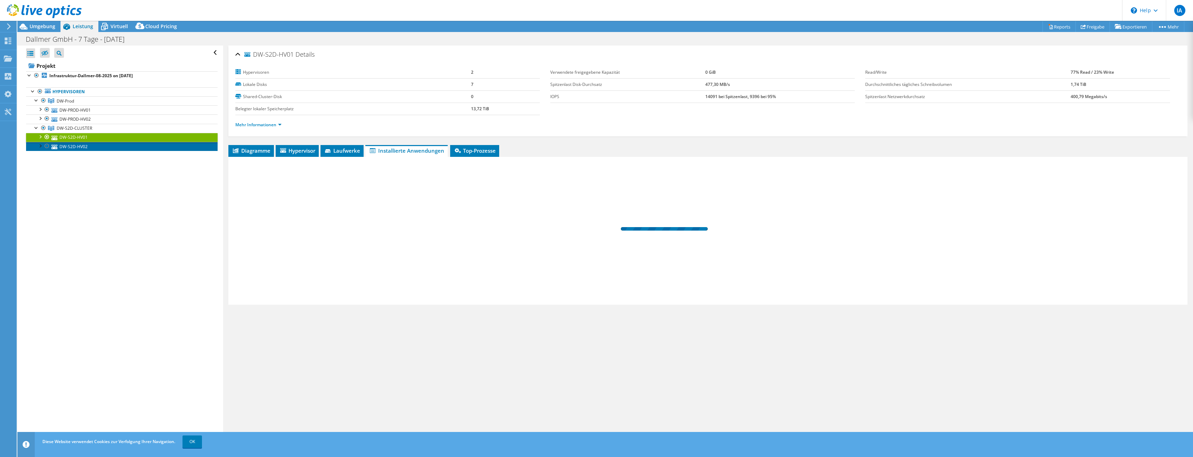
click at [98, 147] on link "DW-S2D-HV02" at bounding box center [121, 146] width 191 height 9
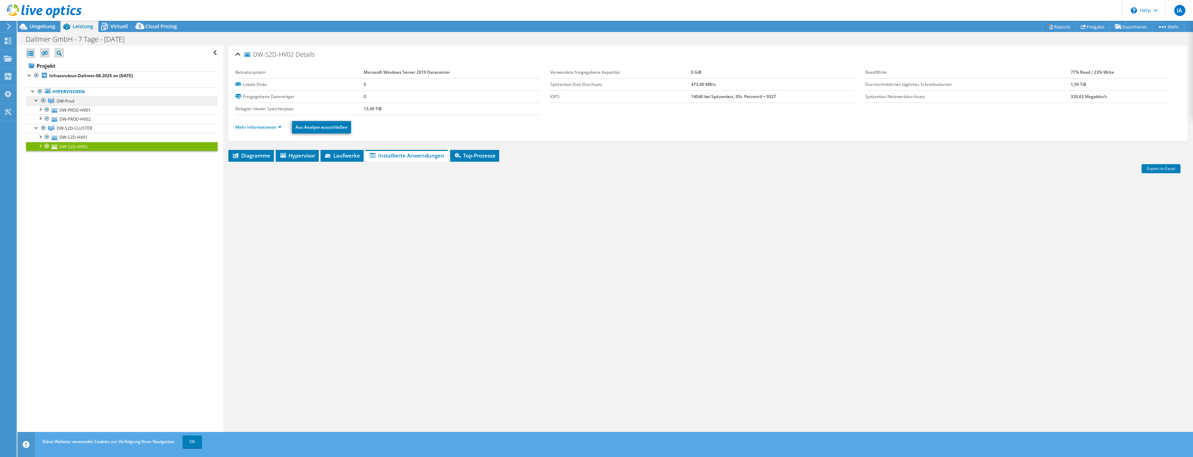
click at [80, 101] on link "DW-Prod" at bounding box center [121, 100] width 191 height 9
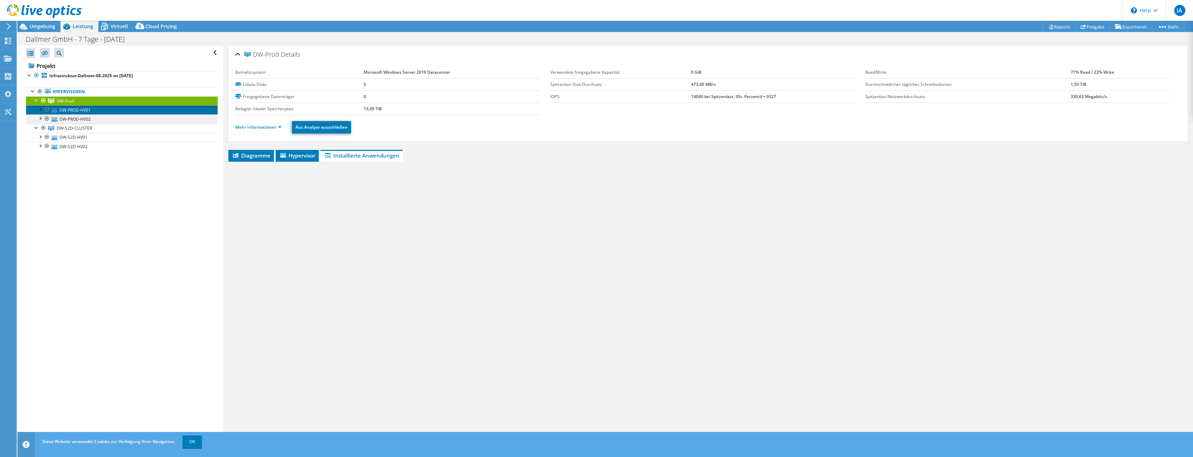
click at [84, 109] on link "DW-PROD-HV01" at bounding box center [121, 109] width 191 height 9
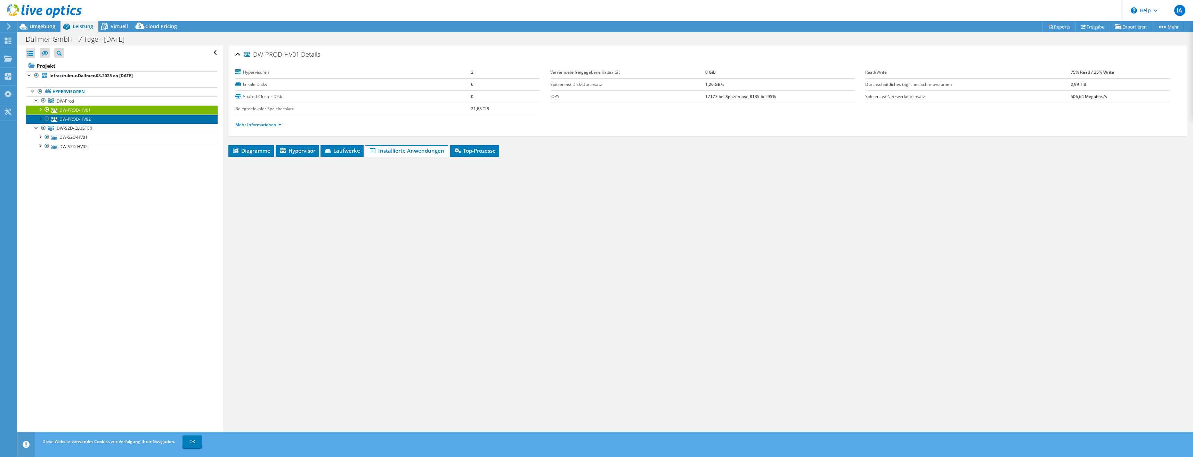
click at [87, 117] on link "DW-PROD-HV02" at bounding box center [121, 118] width 191 height 9
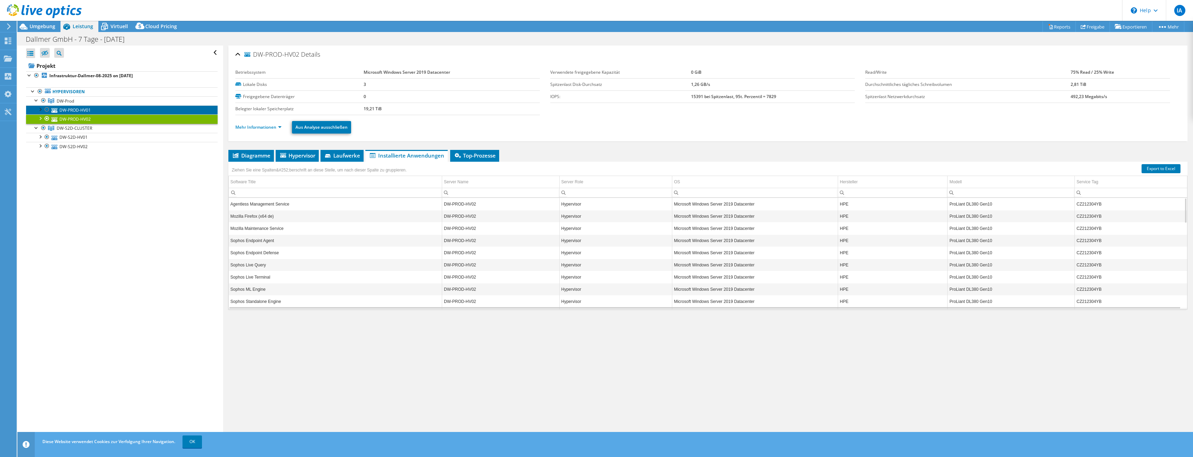
click at [85, 108] on link "DW-PROD-HV01" at bounding box center [121, 109] width 191 height 9
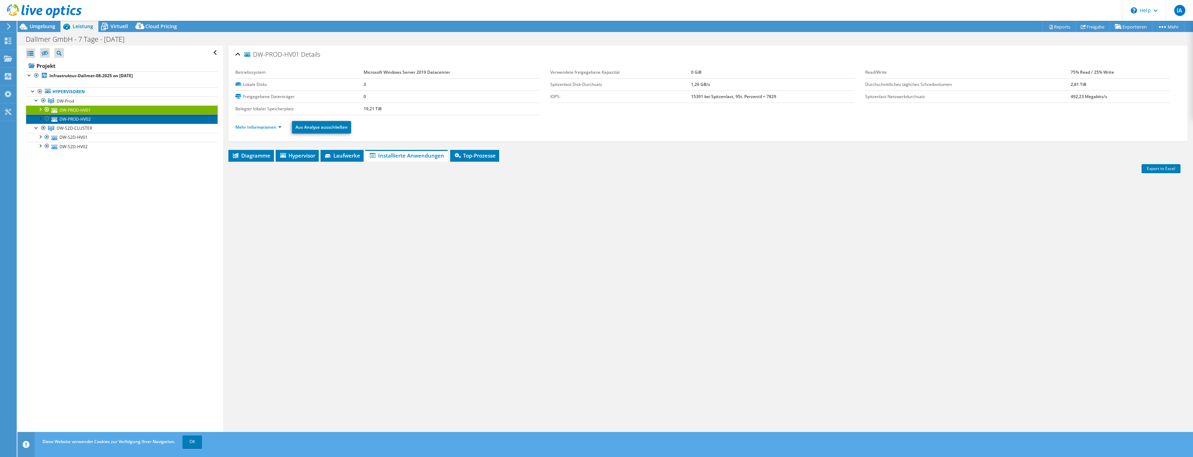
click at [83, 116] on link "DW-PROD-HV02" at bounding box center [121, 118] width 191 height 9
